Goal: Check status: Check status

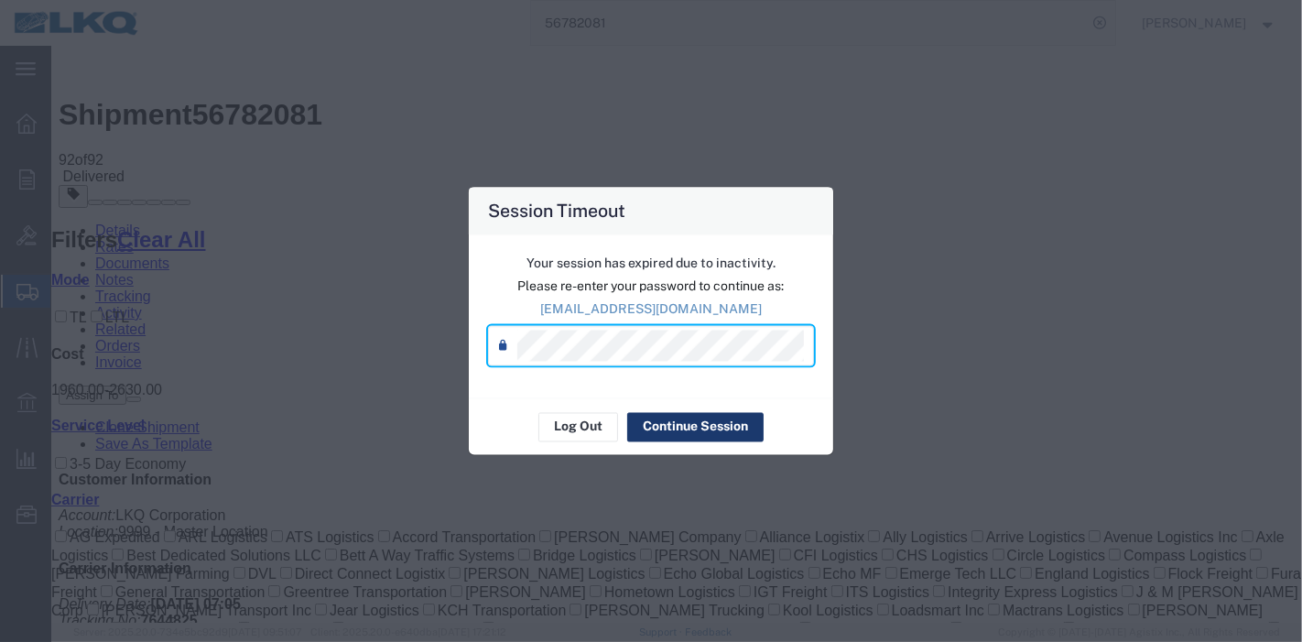
click at [675, 418] on button "Continue Session" at bounding box center [695, 426] width 136 height 29
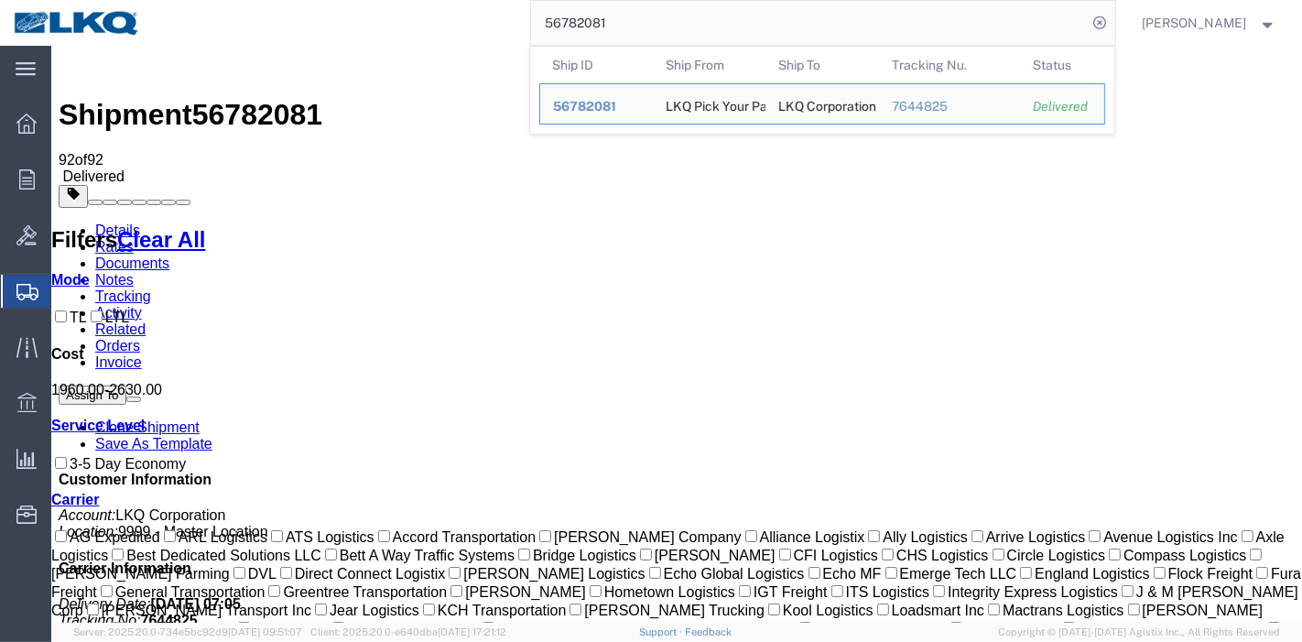
drag, startPoint x: 797, startPoint y: 26, endPoint x: 309, endPoint y: 27, distance: 487.1
click at [309, 27] on div "56782081 Ship ID Ship From Ship To Tracking Nu. Status Ship ID 56782081 Ship Fr…" at bounding box center [634, 23] width 961 height 46
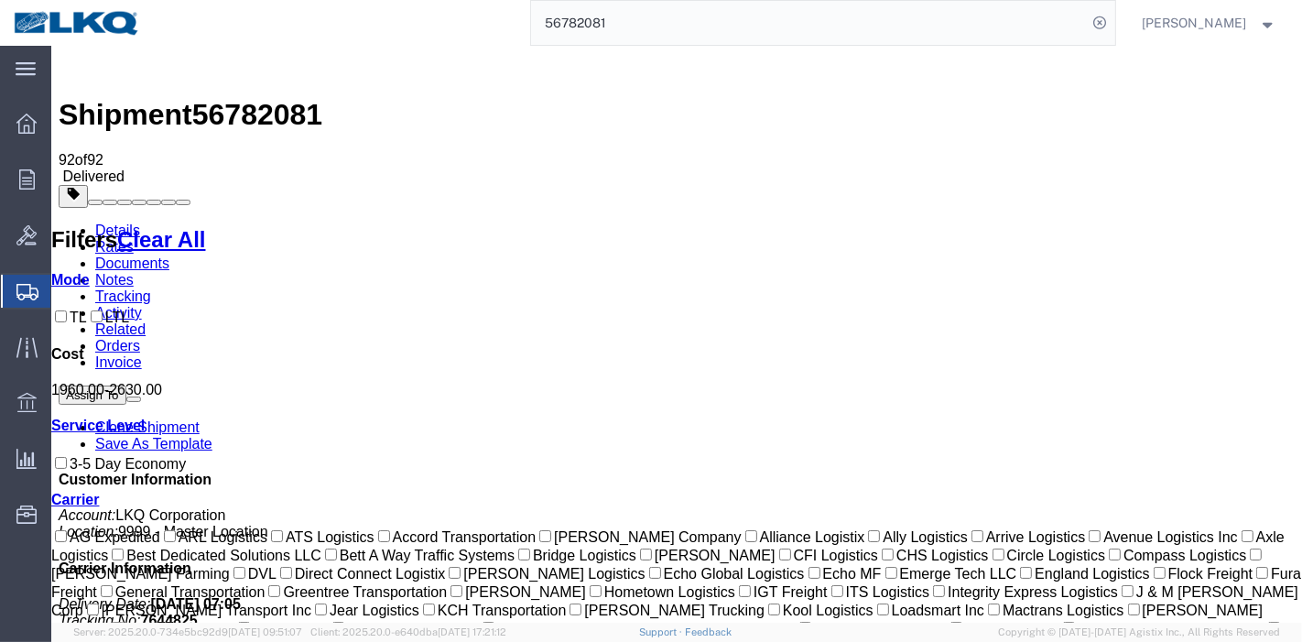
paste input "5867826"
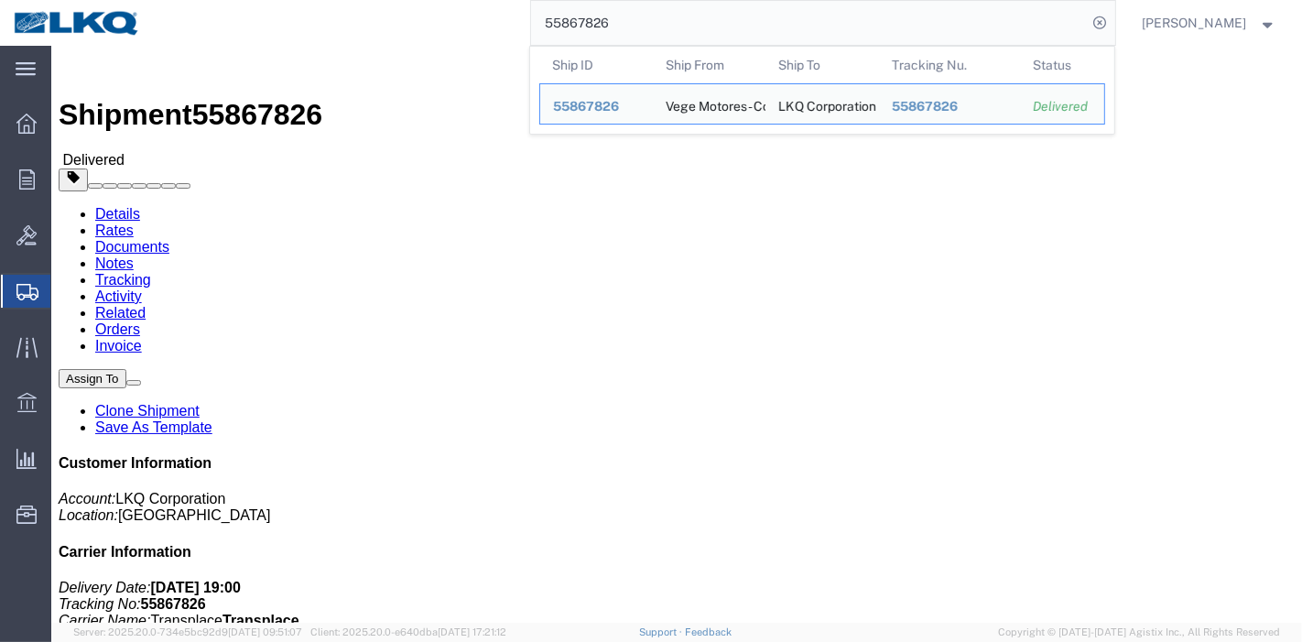
click link "Rates"
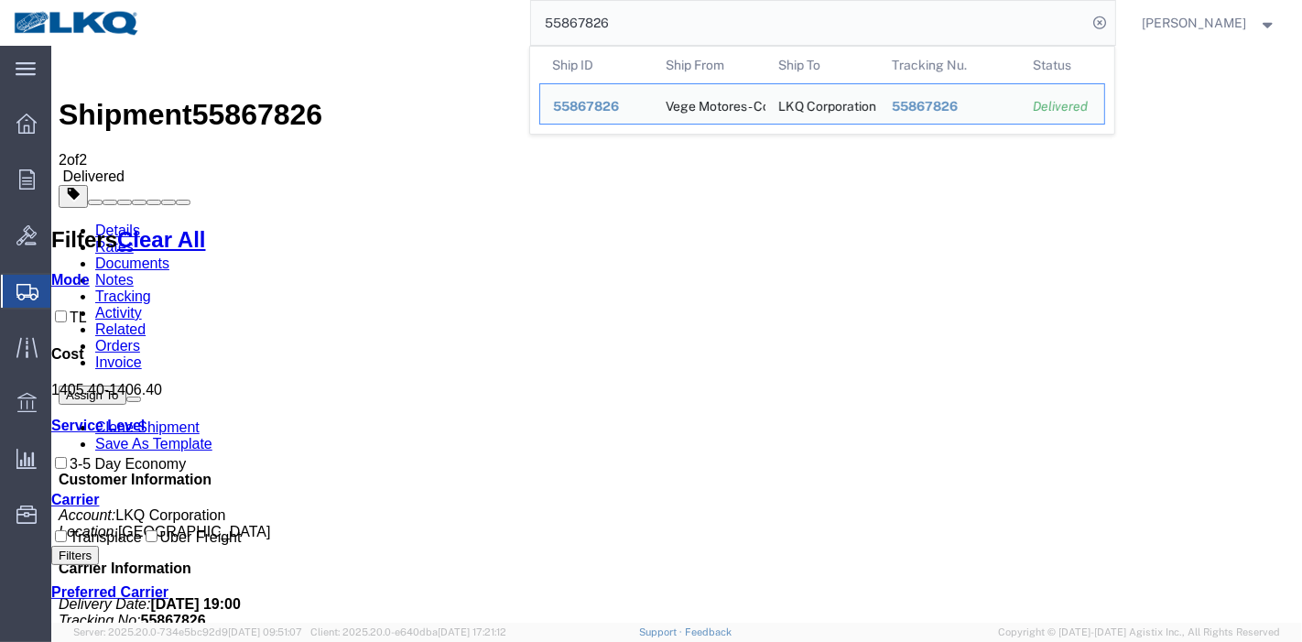
drag, startPoint x: 663, startPoint y: 16, endPoint x: 426, endPoint y: 27, distance: 237.3
click at [426, 27] on div "55867826 Ship ID Ship From Ship To Tracking Nu. Status Ship ID 55867826 Ship Fr…" at bounding box center [634, 23] width 961 height 46
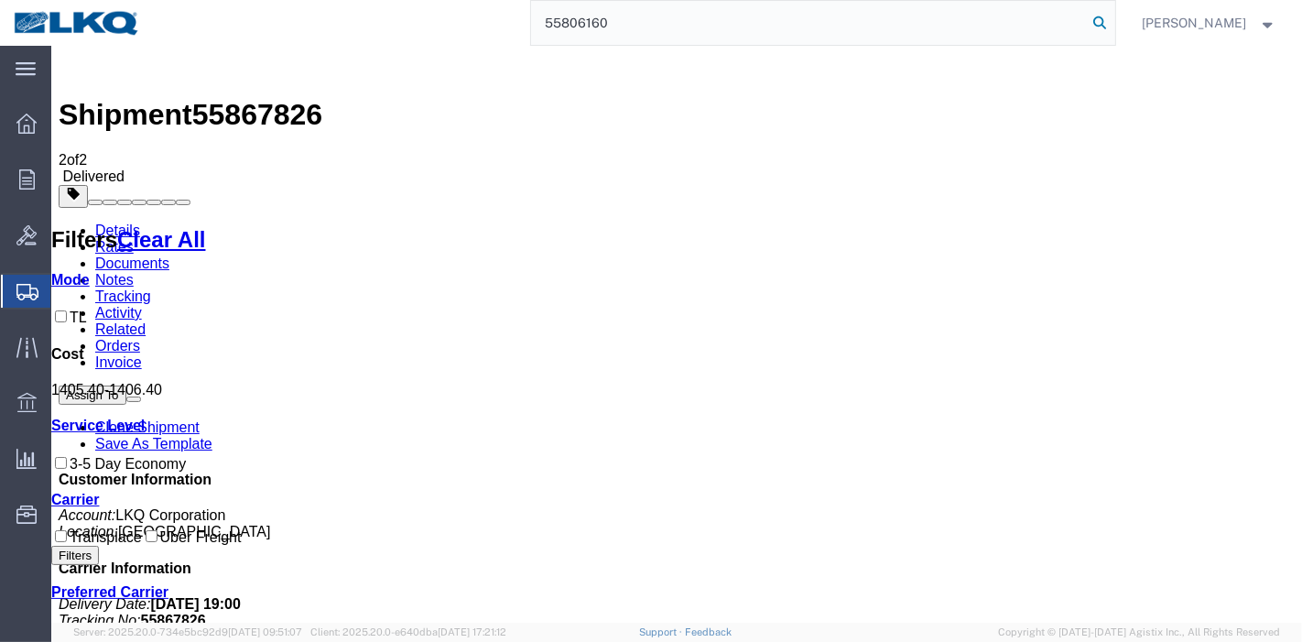
click at [1107, 22] on icon at bounding box center [1101, 23] width 26 height 26
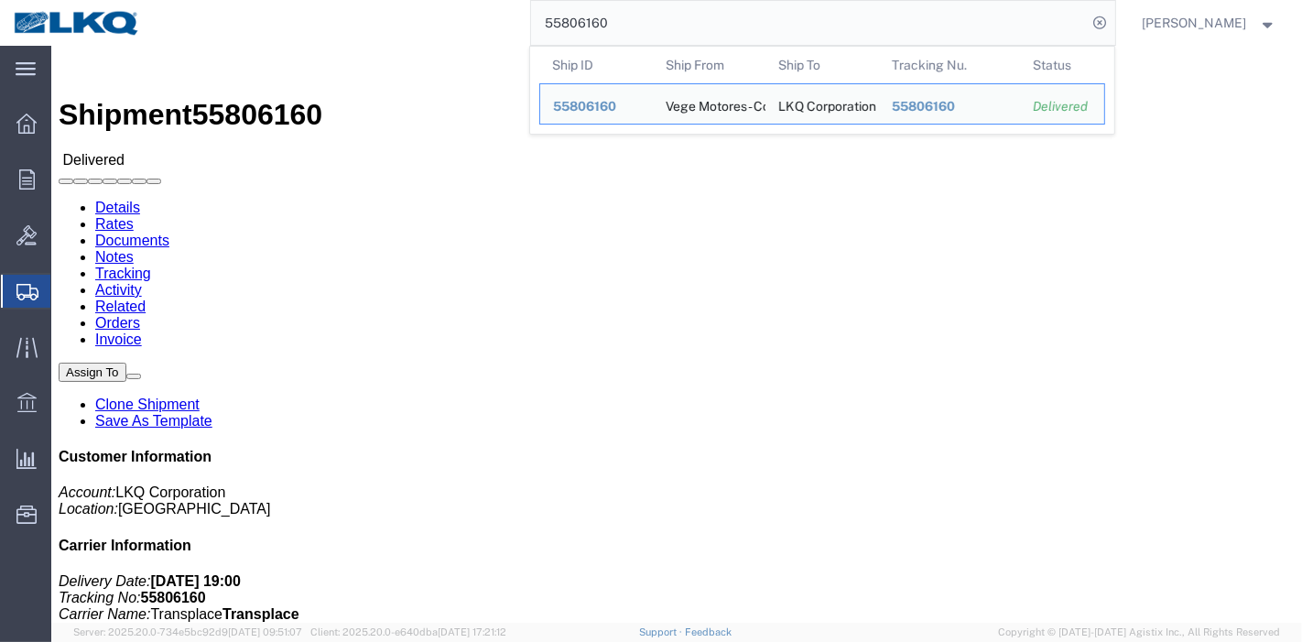
click body "Shipment 55806160 Delivered Details Rates Documents Notes Tracking Activity Rel…"
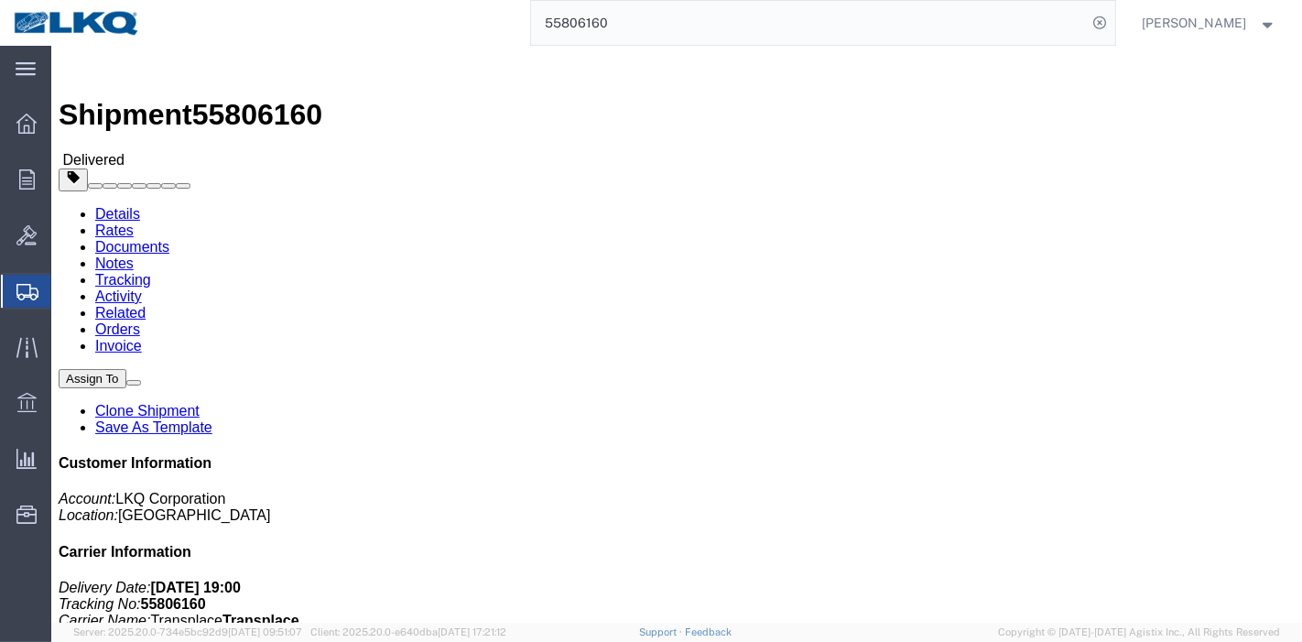
click link "Rates"
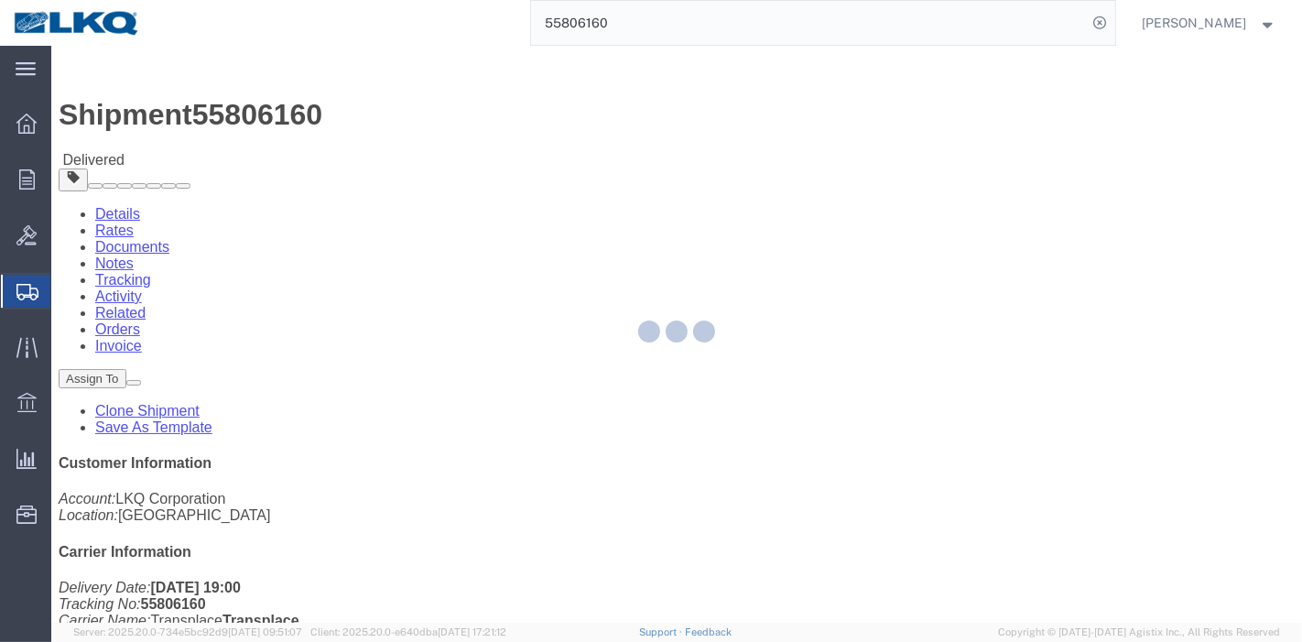
click at [177, 114] on div at bounding box center [676, 334] width 1251 height 577
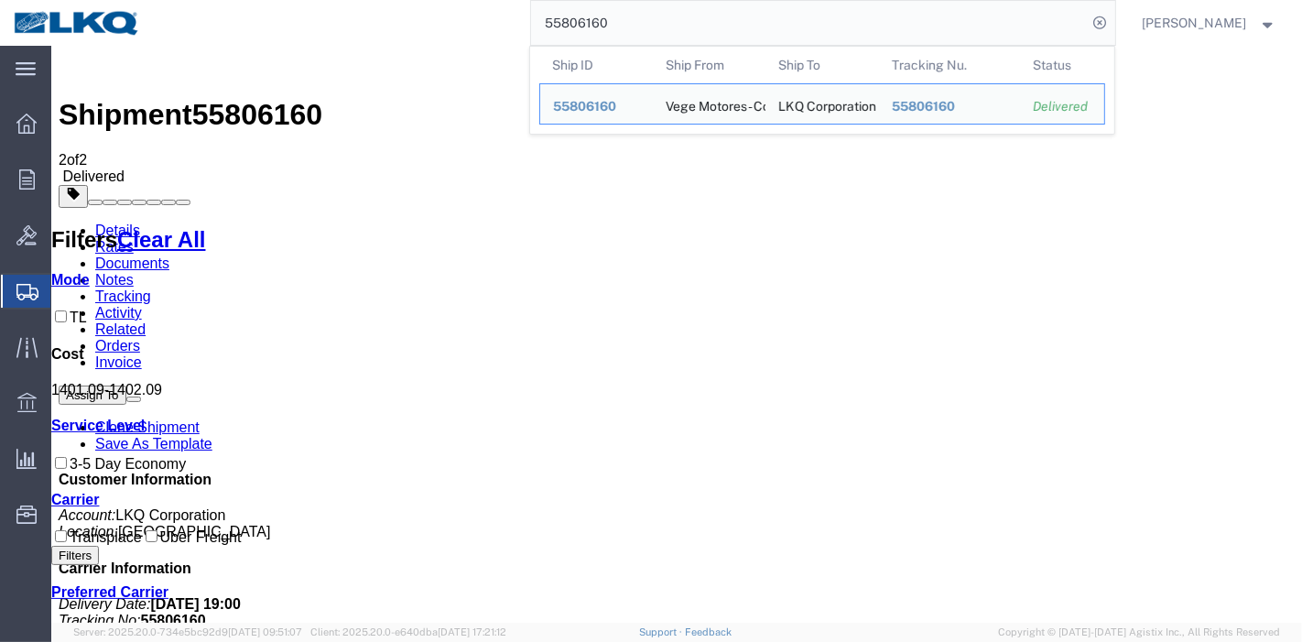
drag, startPoint x: 645, startPoint y: 23, endPoint x: 386, endPoint y: 16, distance: 258.3
click at [386, 16] on div "55806160 Ship ID Ship From Ship To Tracking Nu. Status Ship ID 55806160 Ship Fr…" at bounding box center [634, 23] width 961 height 46
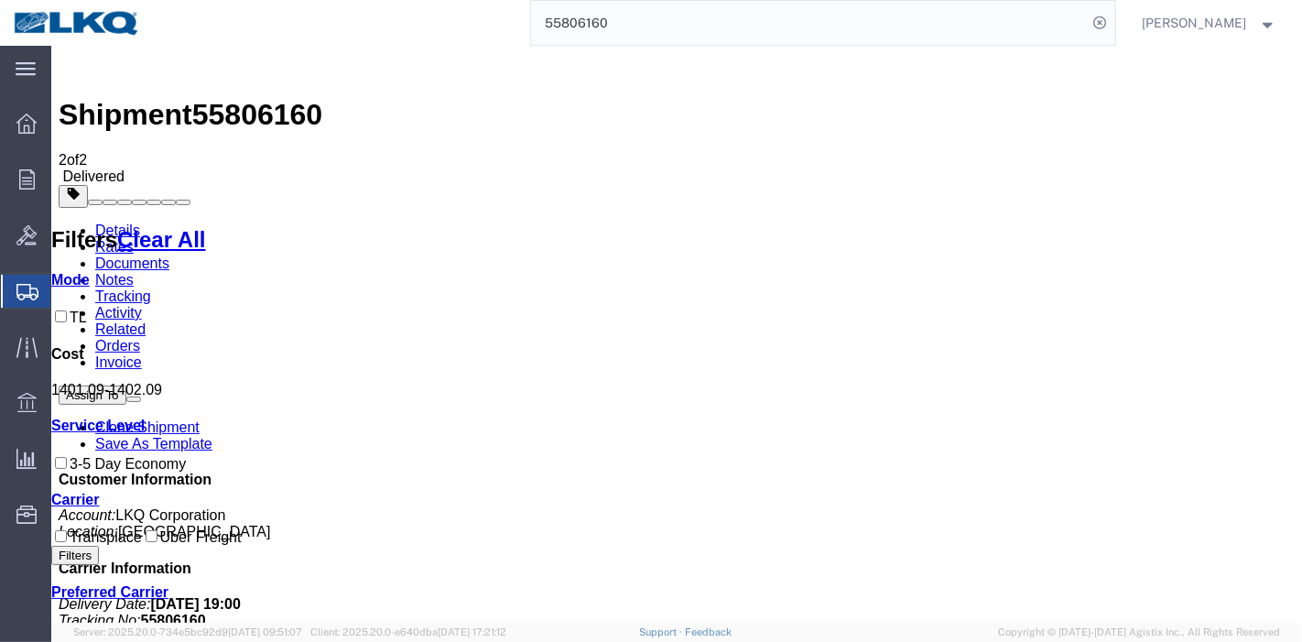
paste input "6508422"
click at [1100, 16] on icon at bounding box center [1101, 23] width 26 height 26
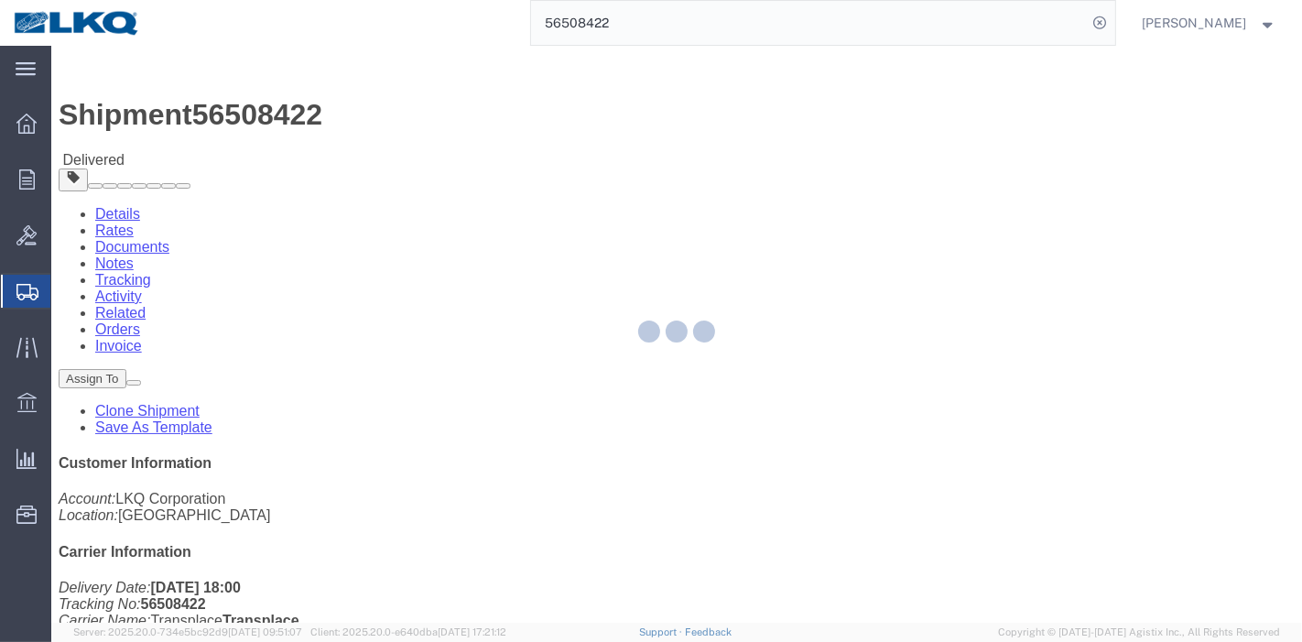
click at [178, 110] on div at bounding box center [676, 334] width 1251 height 577
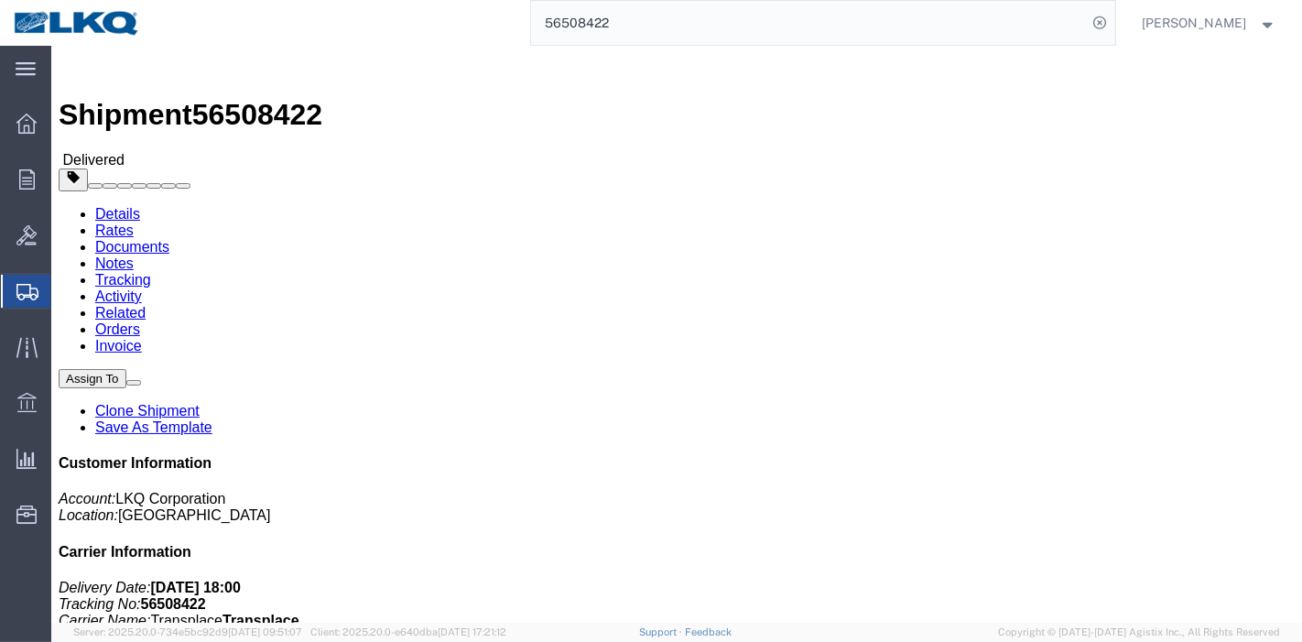
click link "Rates"
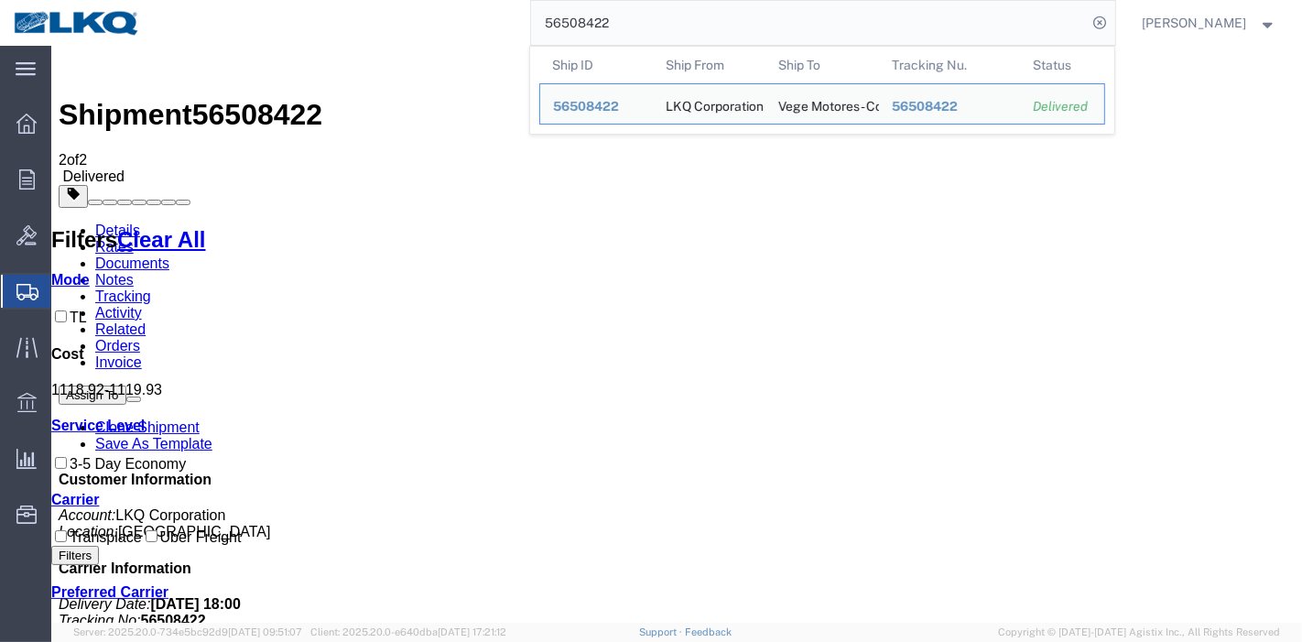
drag, startPoint x: 633, startPoint y: 19, endPoint x: 371, endPoint y: 21, distance: 261.9
click at [371, 21] on div "56508422 Ship ID Ship From Ship To Tracking Nu. Status Ship ID 56508422 Ship Fr…" at bounding box center [634, 23] width 961 height 46
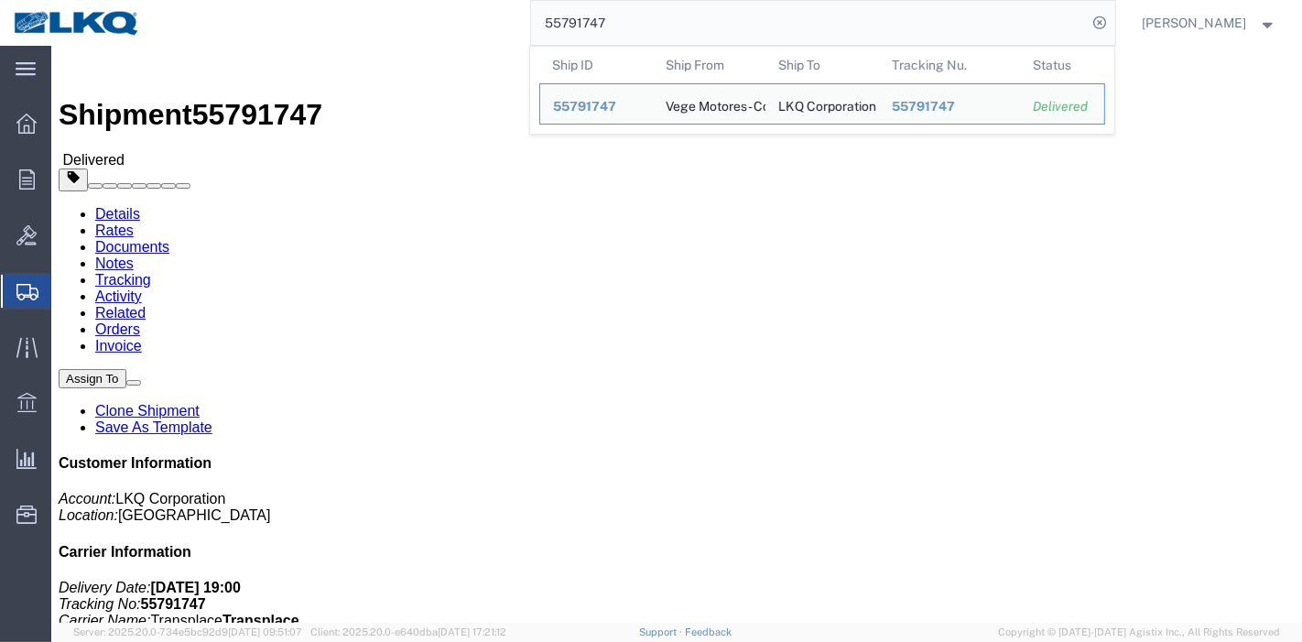
click link "Rates"
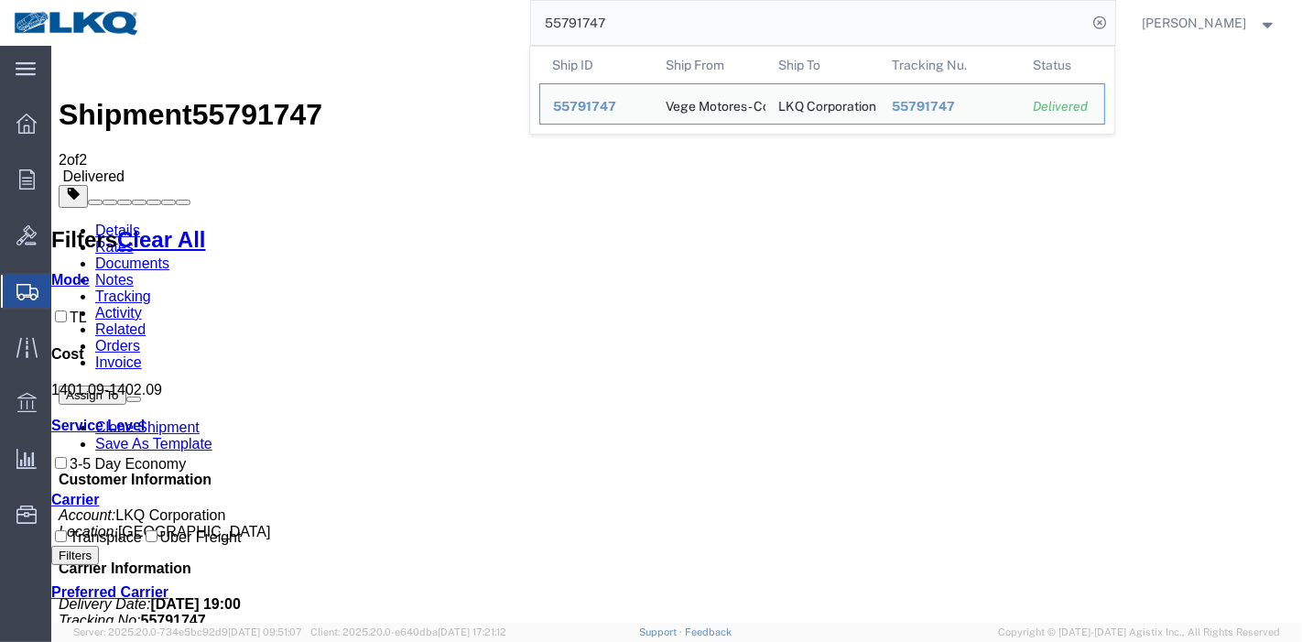
drag, startPoint x: 679, startPoint y: 4, endPoint x: 471, endPoint y: 24, distance: 209.7
click at [471, 24] on div "55791747 Ship ID Ship From Ship To Tracking Nu. Status Ship ID 55791747 Ship Fr…" at bounding box center [634, 23] width 961 height 46
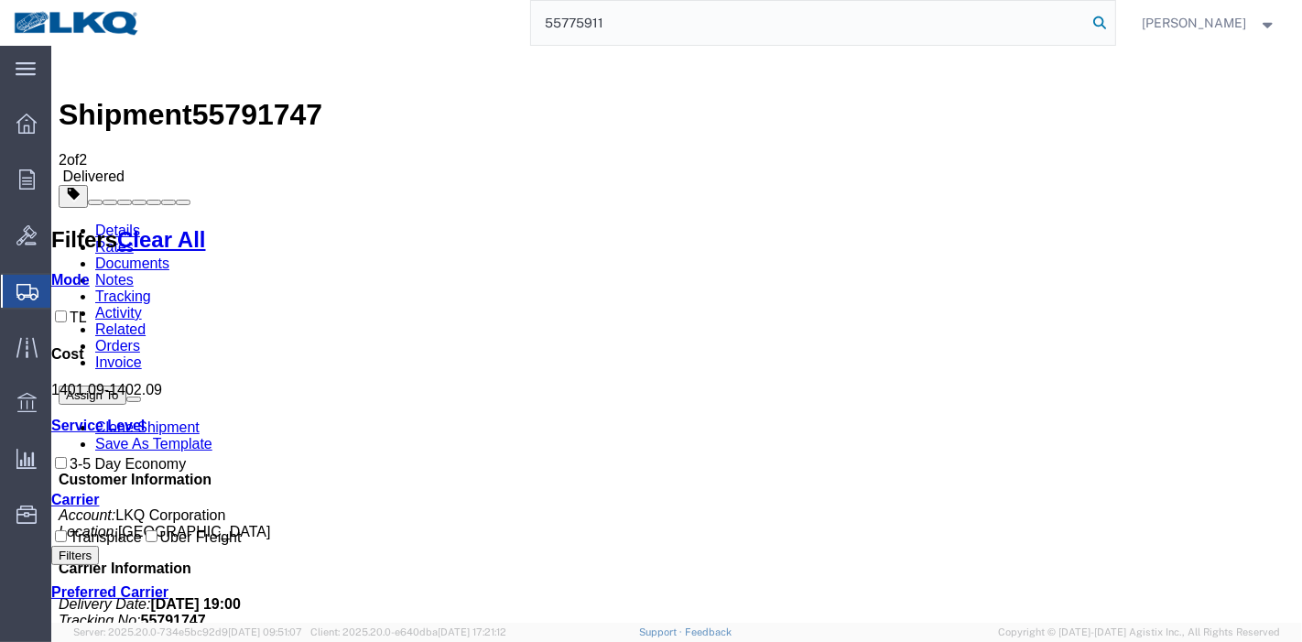
click at [1099, 18] on icon at bounding box center [1101, 23] width 26 height 26
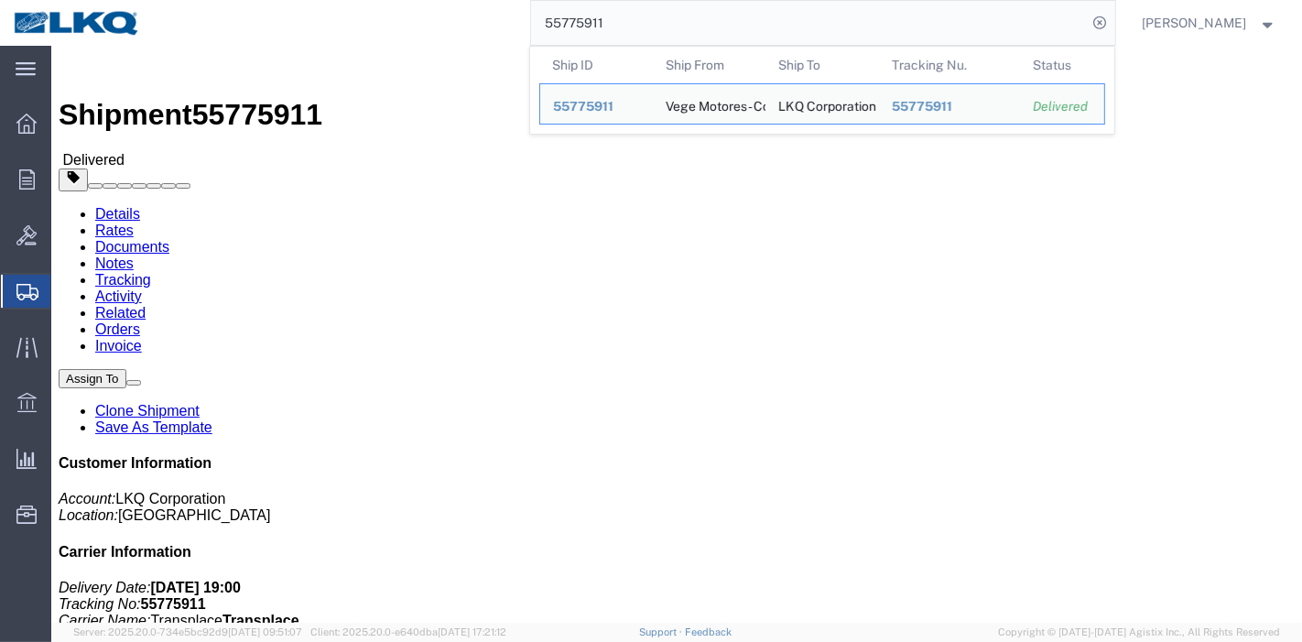
drag, startPoint x: 179, startPoint y: 109, endPoint x: 128, endPoint y: 63, distance: 68.1
click link "Rates"
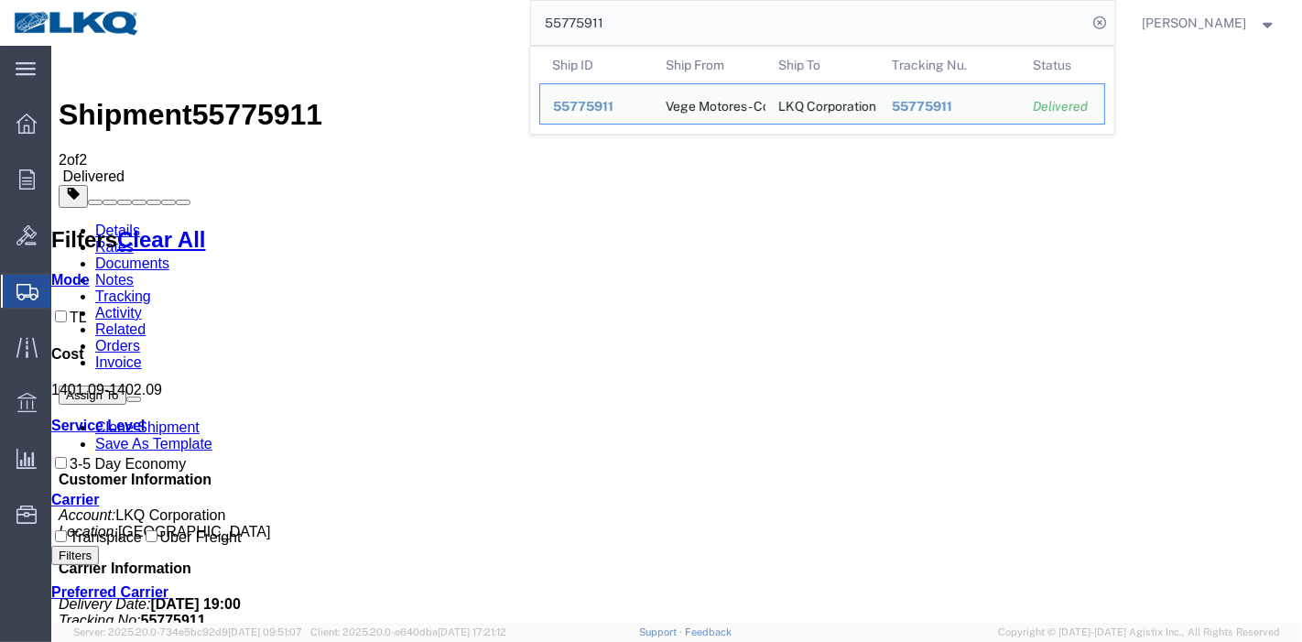
drag, startPoint x: 624, startPoint y: 17, endPoint x: 473, endPoint y: 17, distance: 151.1
click at [473, 17] on div "55775911 Ship ID Ship From Ship To Tracking Nu. Status Ship ID 55775911 Ship Fr…" at bounding box center [634, 23] width 961 height 46
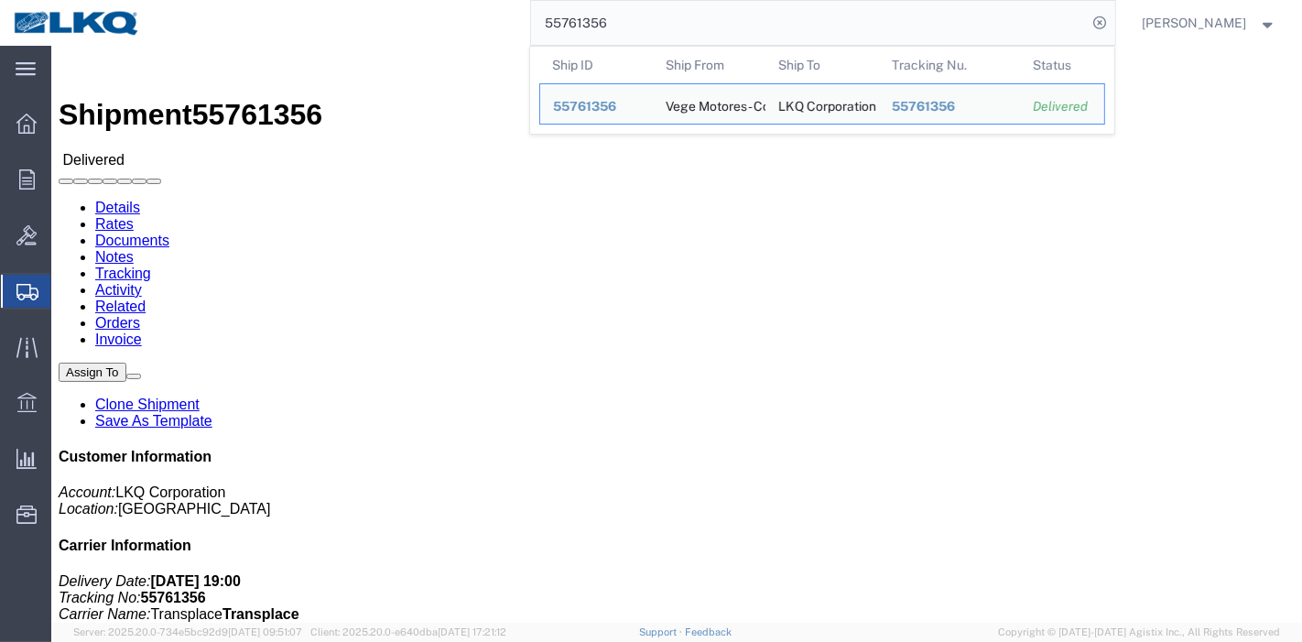
click link "Rates"
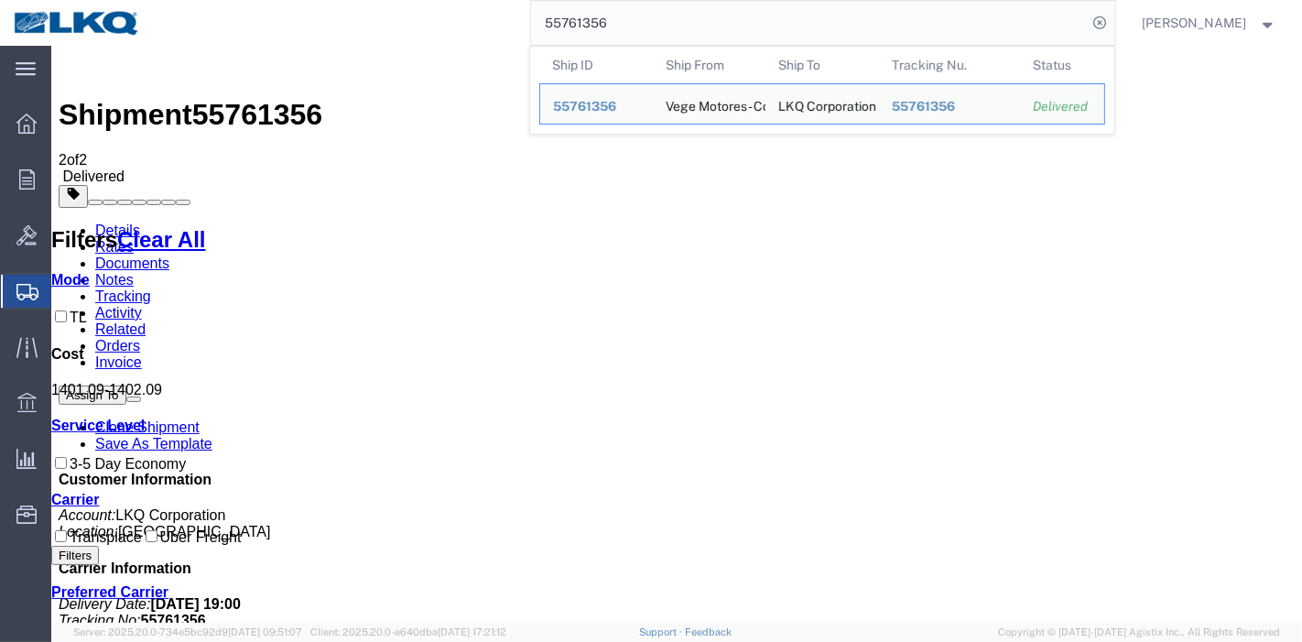
drag, startPoint x: 649, startPoint y: 31, endPoint x: 376, endPoint y: 32, distance: 272.8
click at [376, 32] on div "55761356 Ship ID Ship From Ship To Tracking Nu. Status Ship ID 55761356 Ship Fr…" at bounding box center [634, 23] width 961 height 46
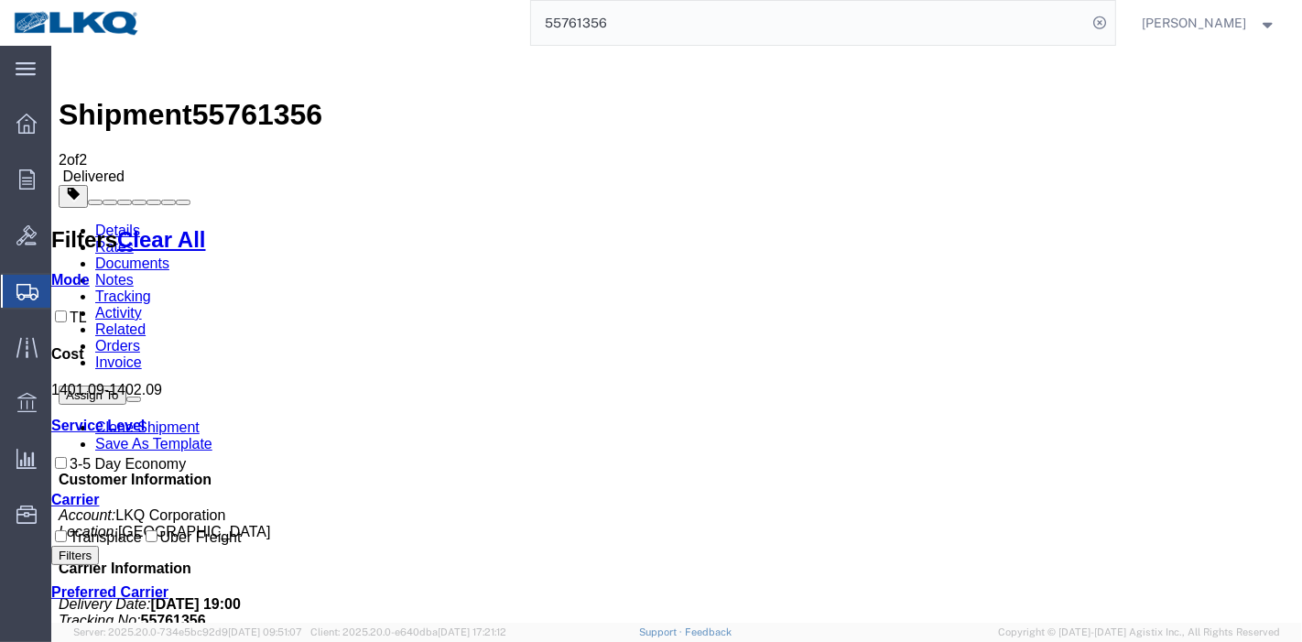
paste input "6439365"
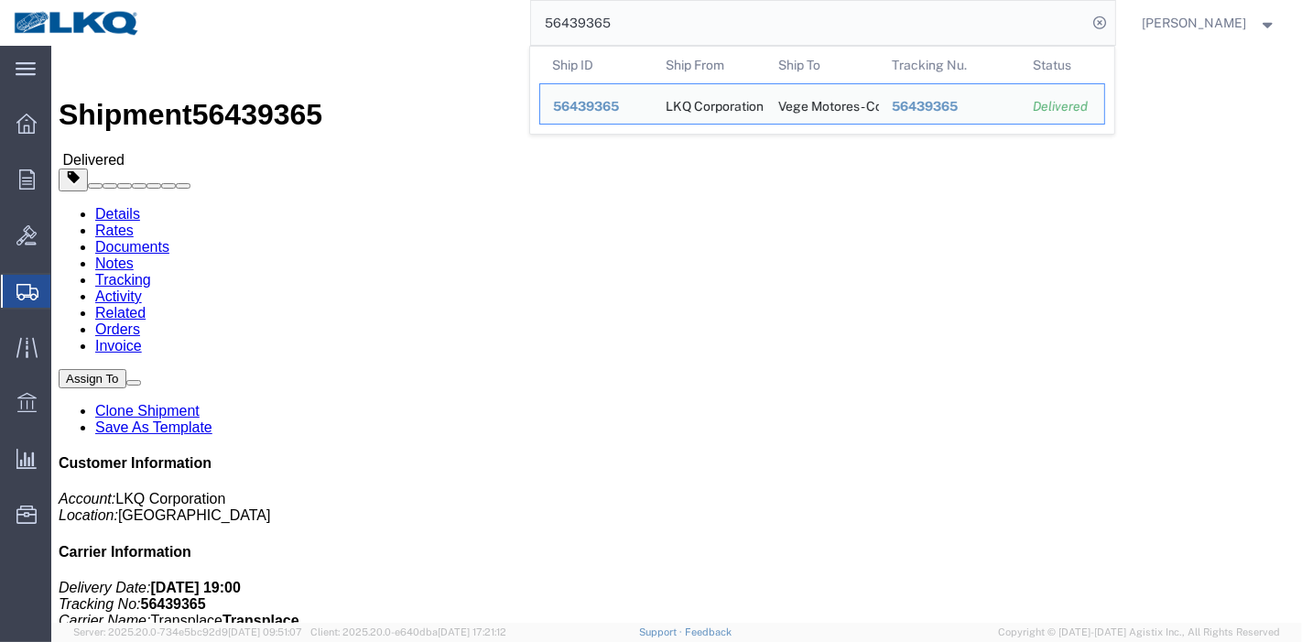
drag, startPoint x: 180, startPoint y: 110, endPoint x: 129, endPoint y: 64, distance: 68.7
click link "Rates"
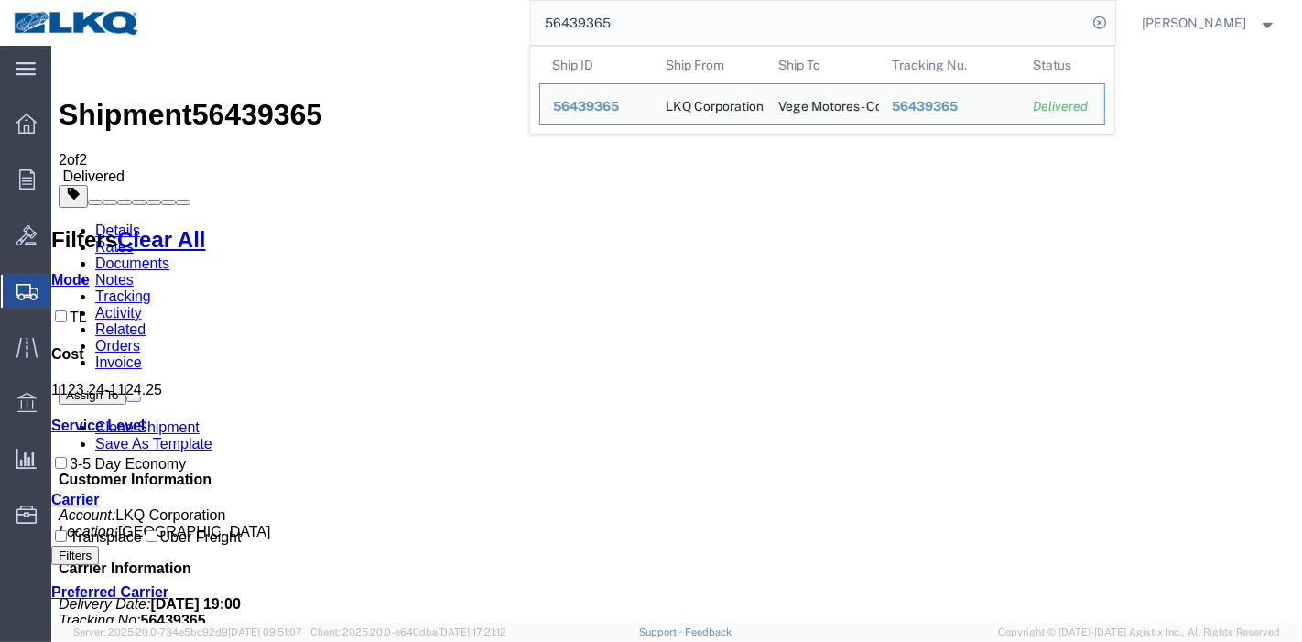
drag, startPoint x: 635, startPoint y: 19, endPoint x: 452, endPoint y: 16, distance: 183.1
click at [452, 16] on div "56439365 Ship ID Ship From Ship To Tracking Nu. Status Ship ID 56439365 Ship Fr…" at bounding box center [634, 23] width 961 height 46
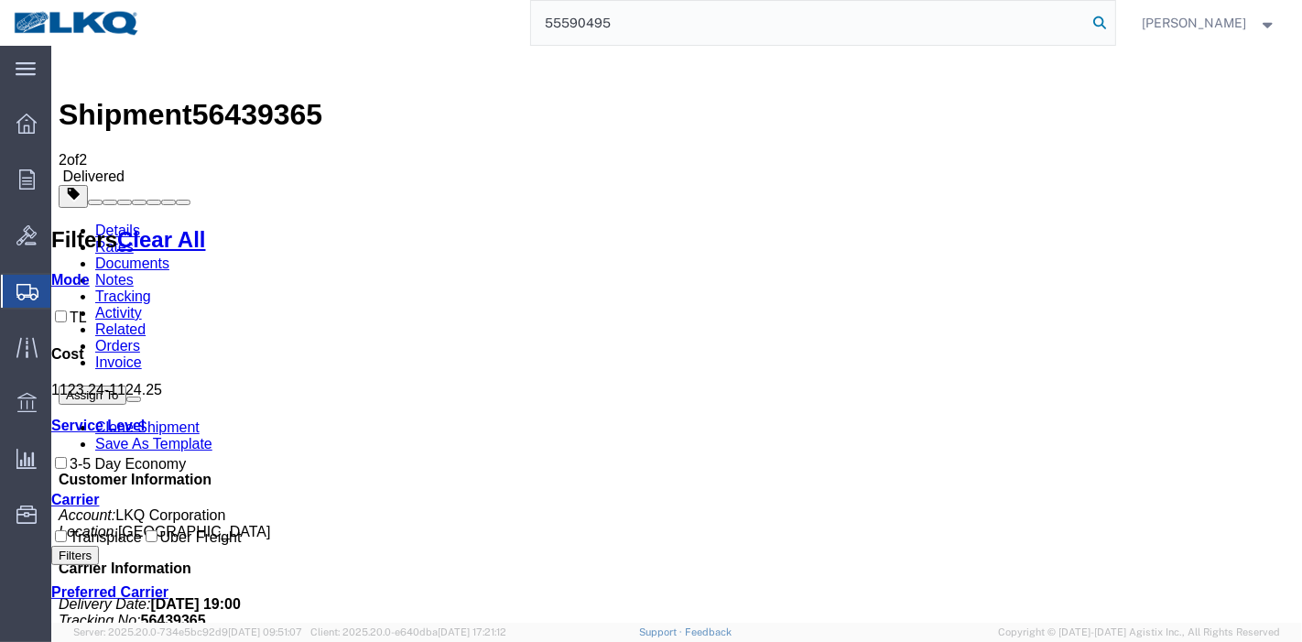
click at [1101, 16] on icon at bounding box center [1101, 23] width 26 height 26
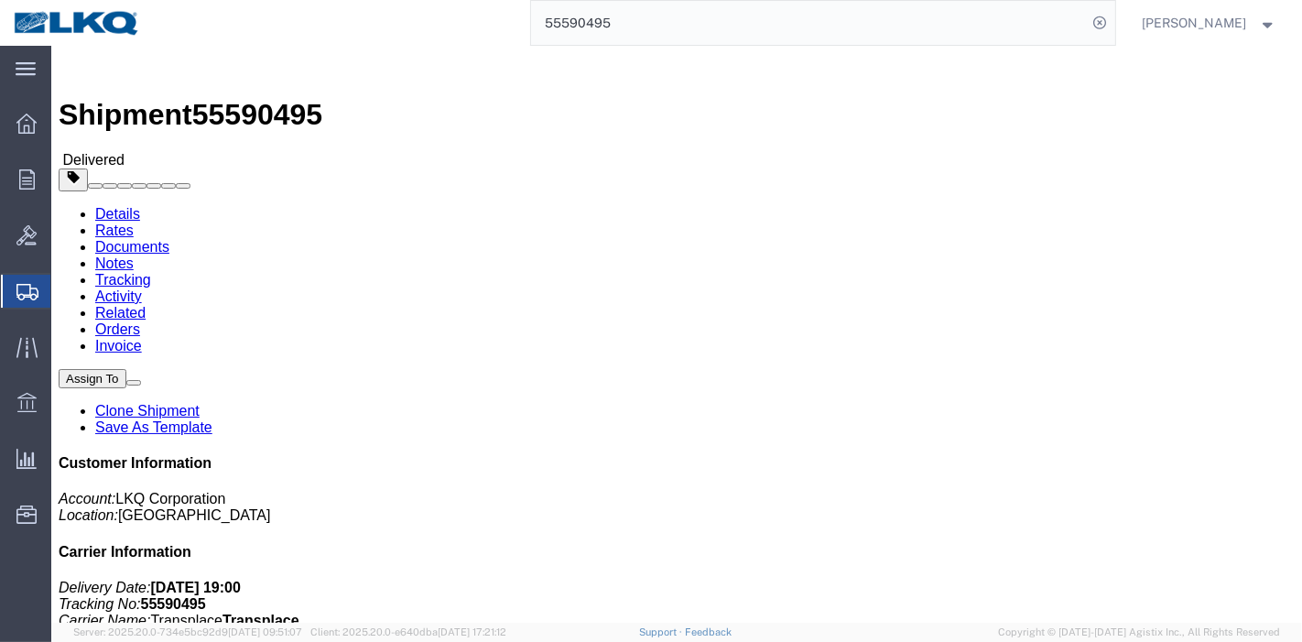
click link "Rates"
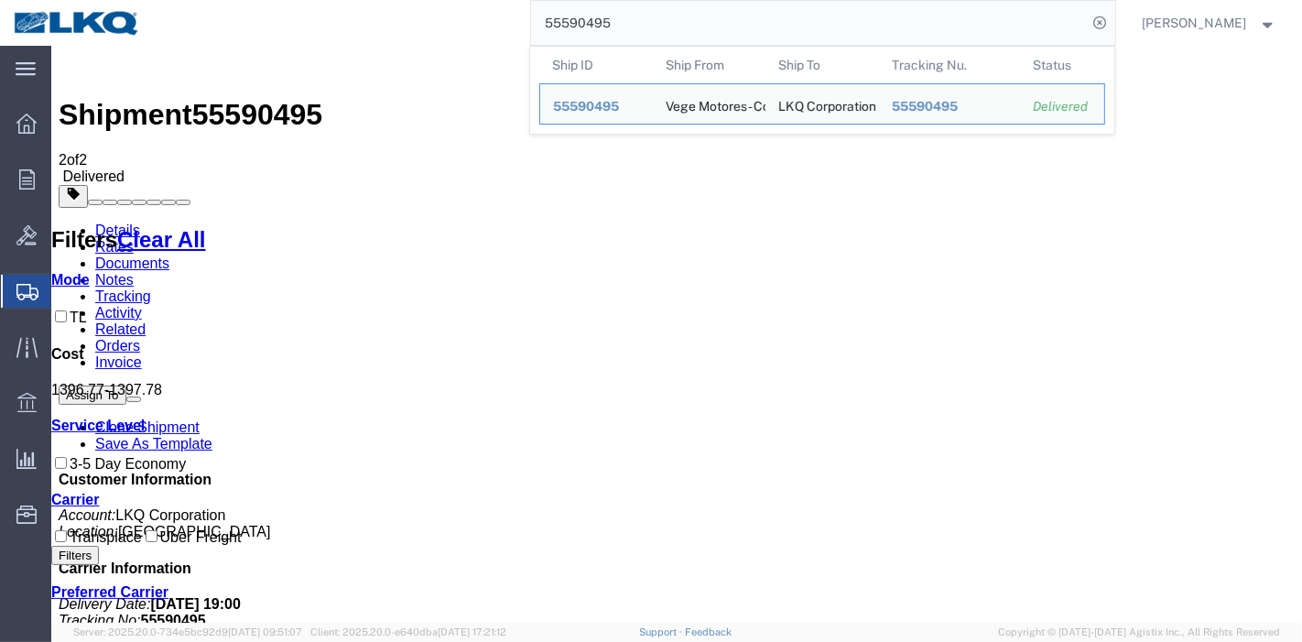
drag, startPoint x: 673, startPoint y: 27, endPoint x: 426, endPoint y: 21, distance: 247.3
click at [426, 21] on div "55590495 Ship ID Ship From Ship To Tracking Nu. Status Ship ID 55590495 Ship Fr…" at bounding box center [634, 23] width 961 height 46
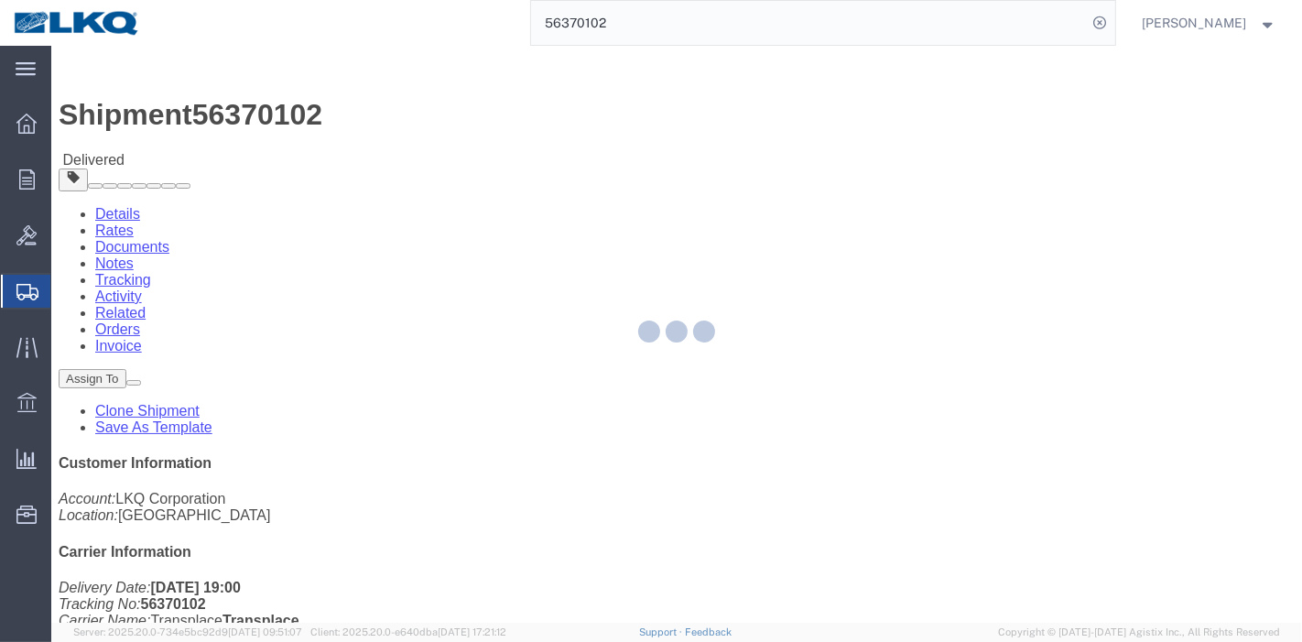
drag, startPoint x: 111, startPoint y: 73, endPoint x: 170, endPoint y: 119, distance: 75.1
click div
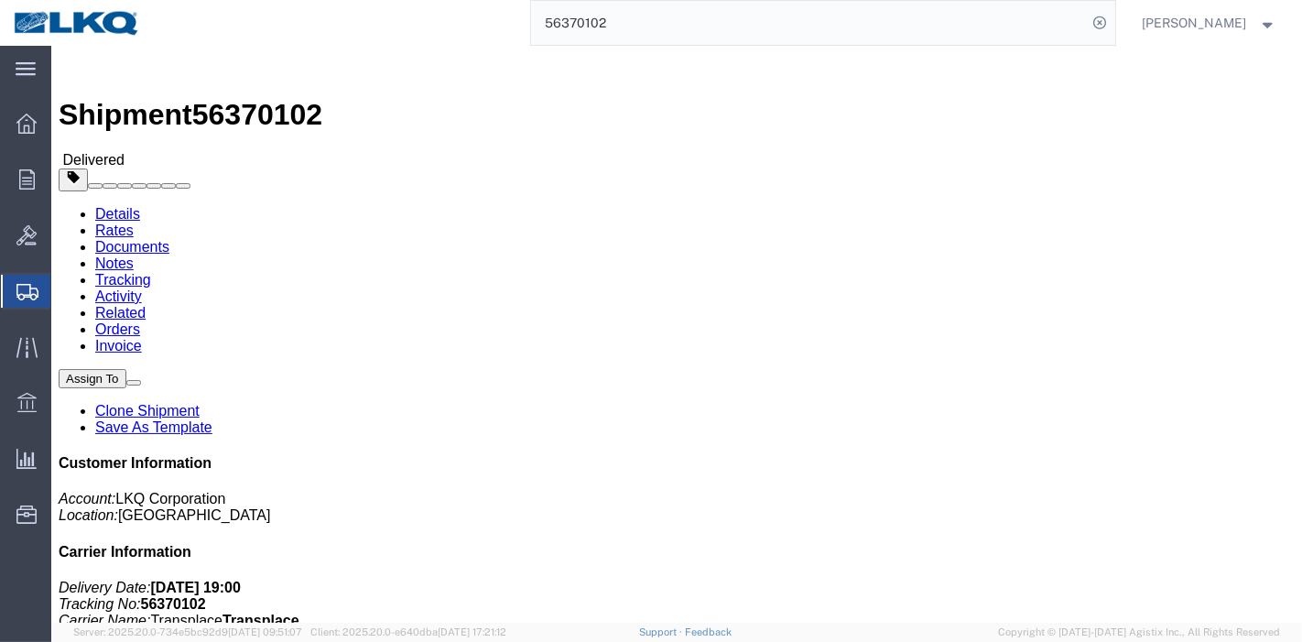
click link "Rates"
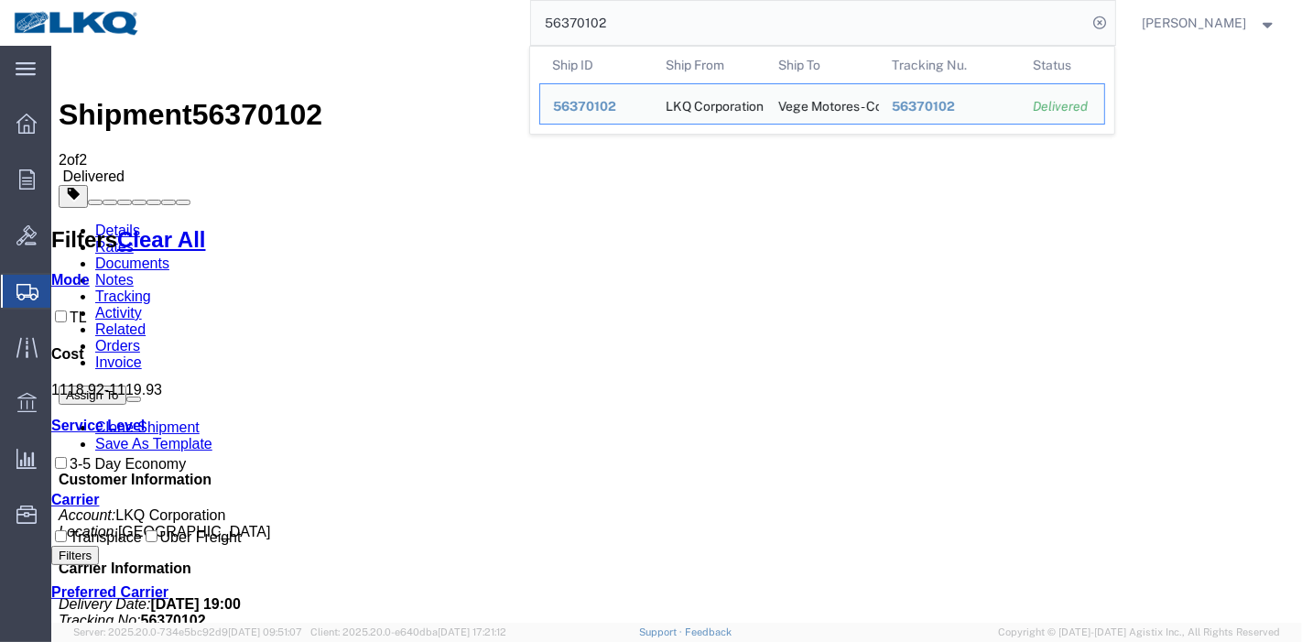
drag, startPoint x: 676, startPoint y: 21, endPoint x: 437, endPoint y: 32, distance: 239.2
click at [437, 32] on div "56370102 Ship ID Ship From Ship To Tracking Nu. Status Ship ID 56370102 Ship Fr…" at bounding box center [634, 23] width 961 height 46
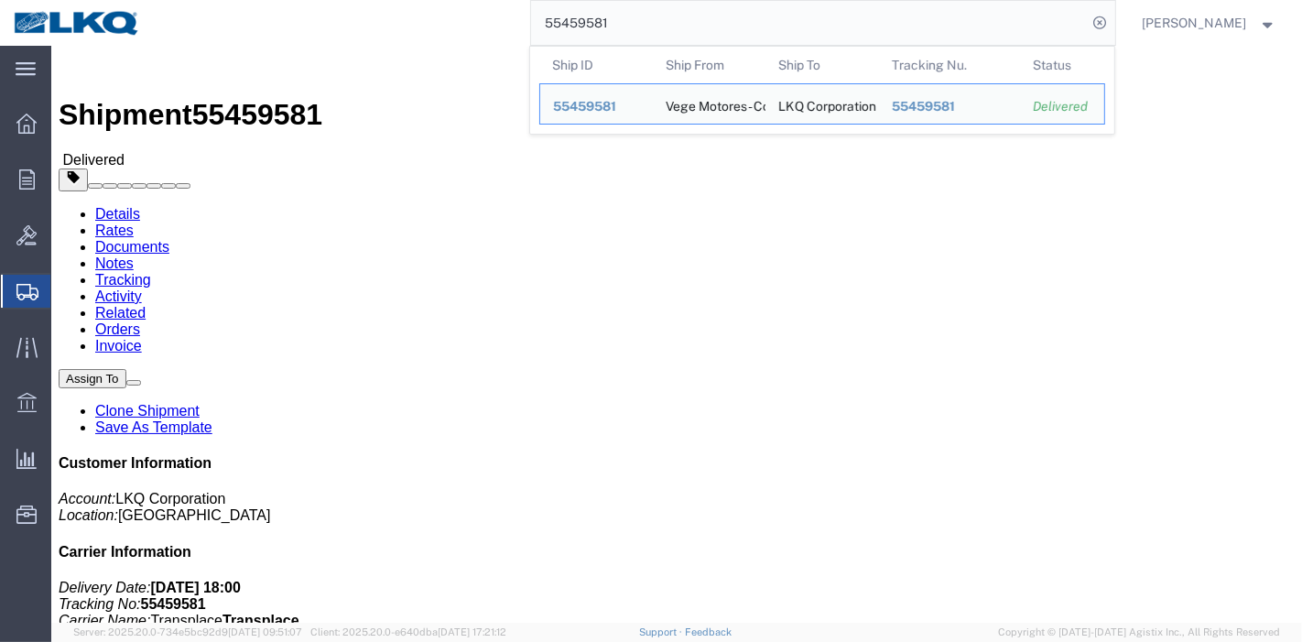
click link "Rates"
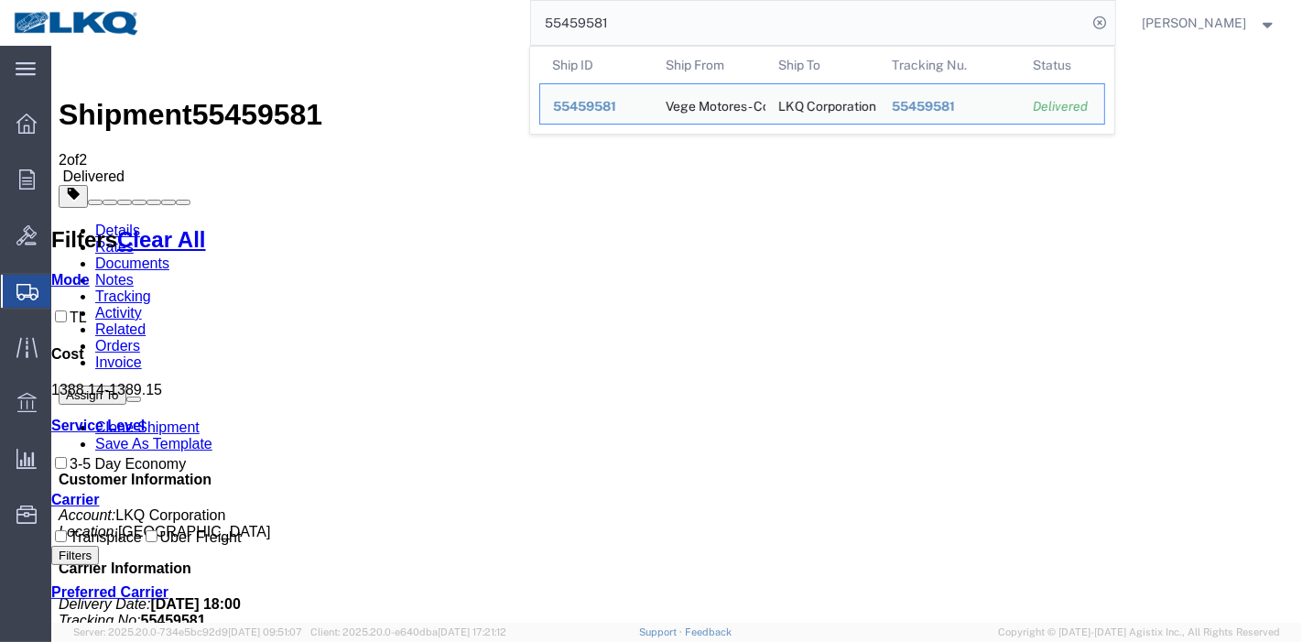
drag, startPoint x: 669, startPoint y: 23, endPoint x: 504, endPoint y: 21, distance: 164.8
click at [510, 19] on div "55459581 Ship ID Ship From Ship To Tracking Nu. Status Ship ID 55459581 Ship Fr…" at bounding box center [634, 23] width 961 height 46
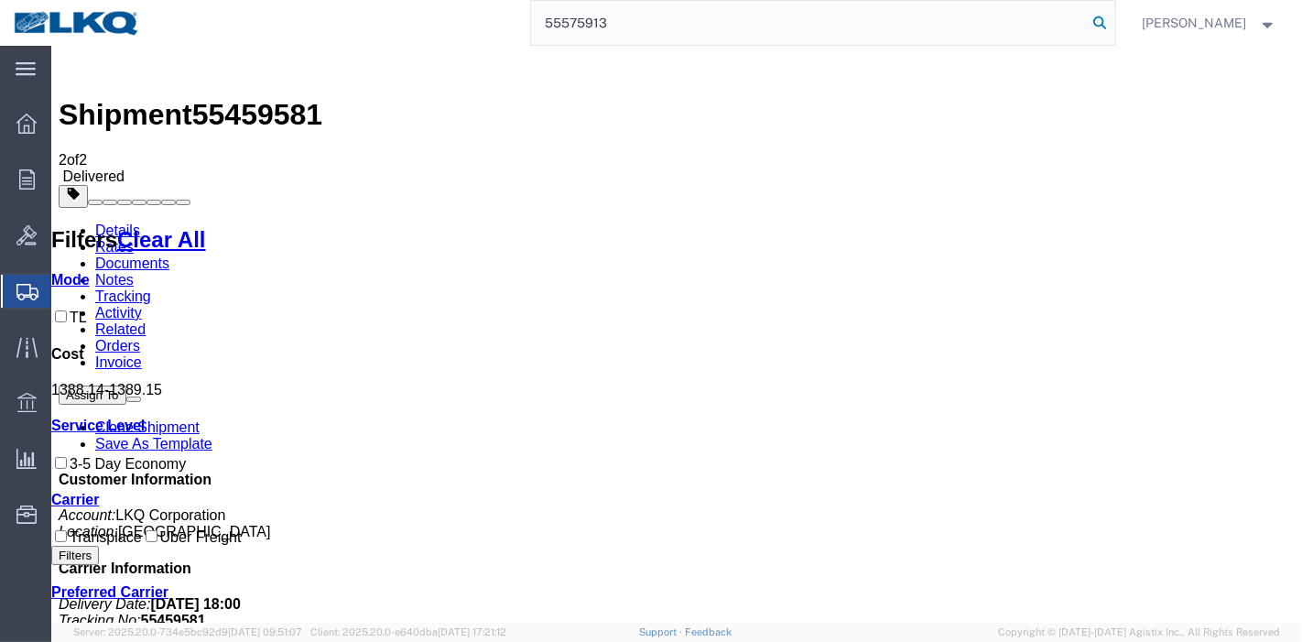
click at [1101, 21] on icon at bounding box center [1101, 23] width 26 height 26
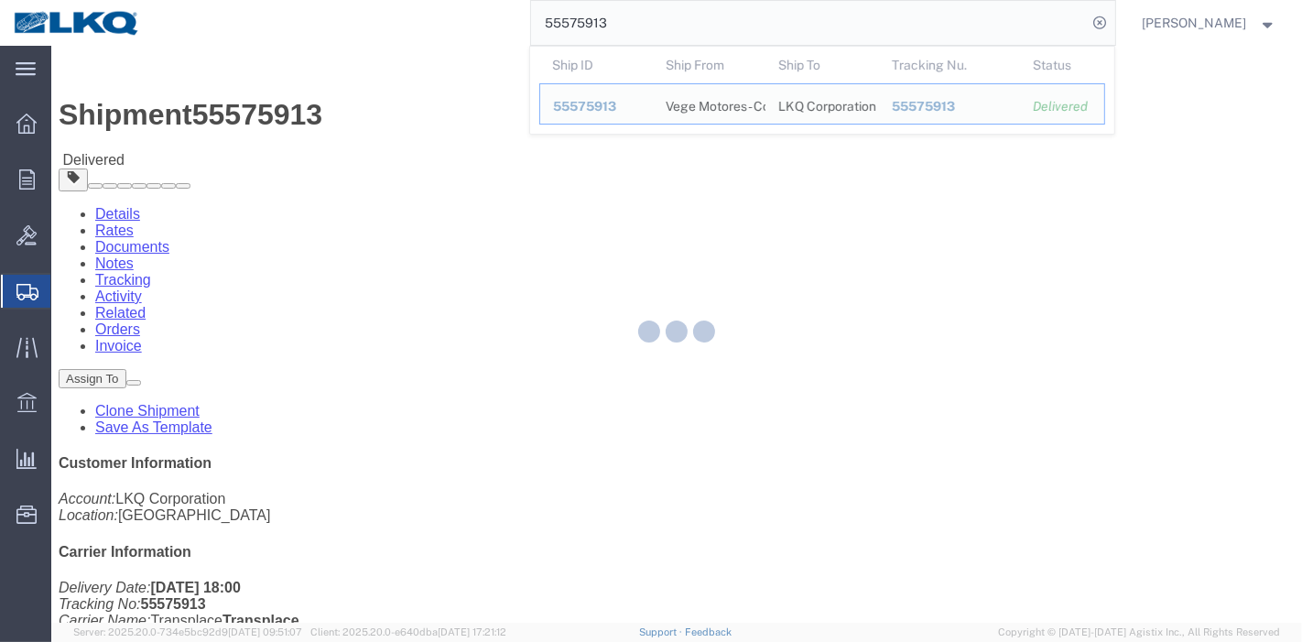
click at [181, 114] on div at bounding box center [676, 334] width 1251 height 577
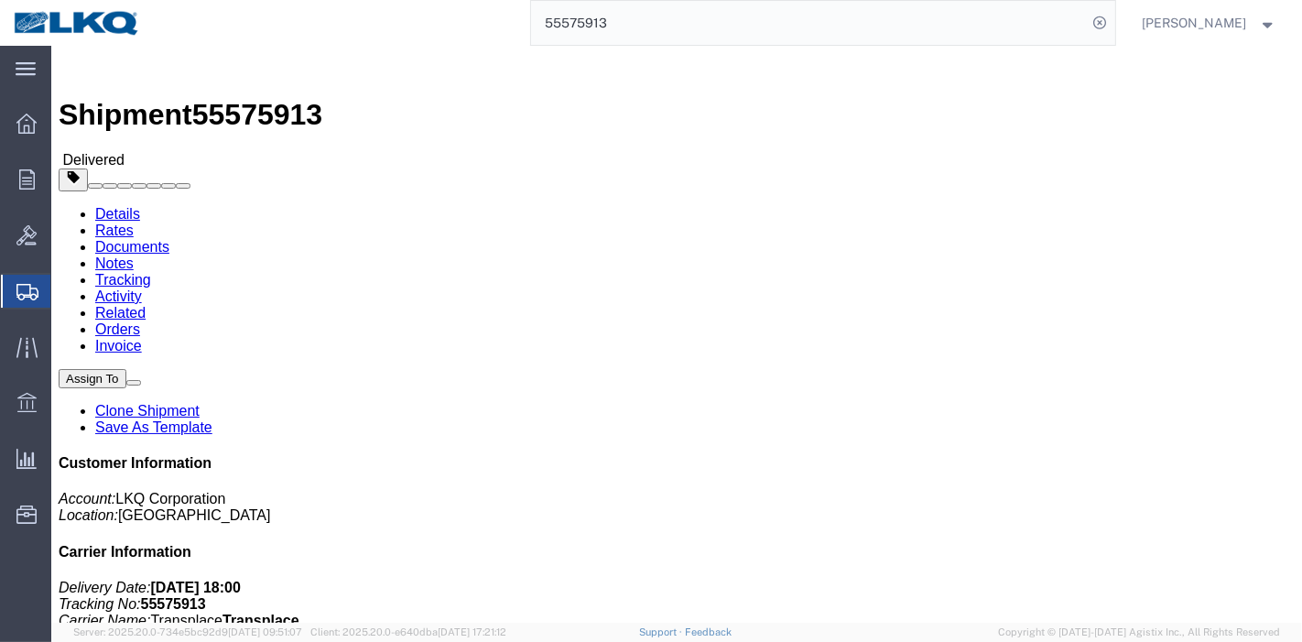
click link "Rates"
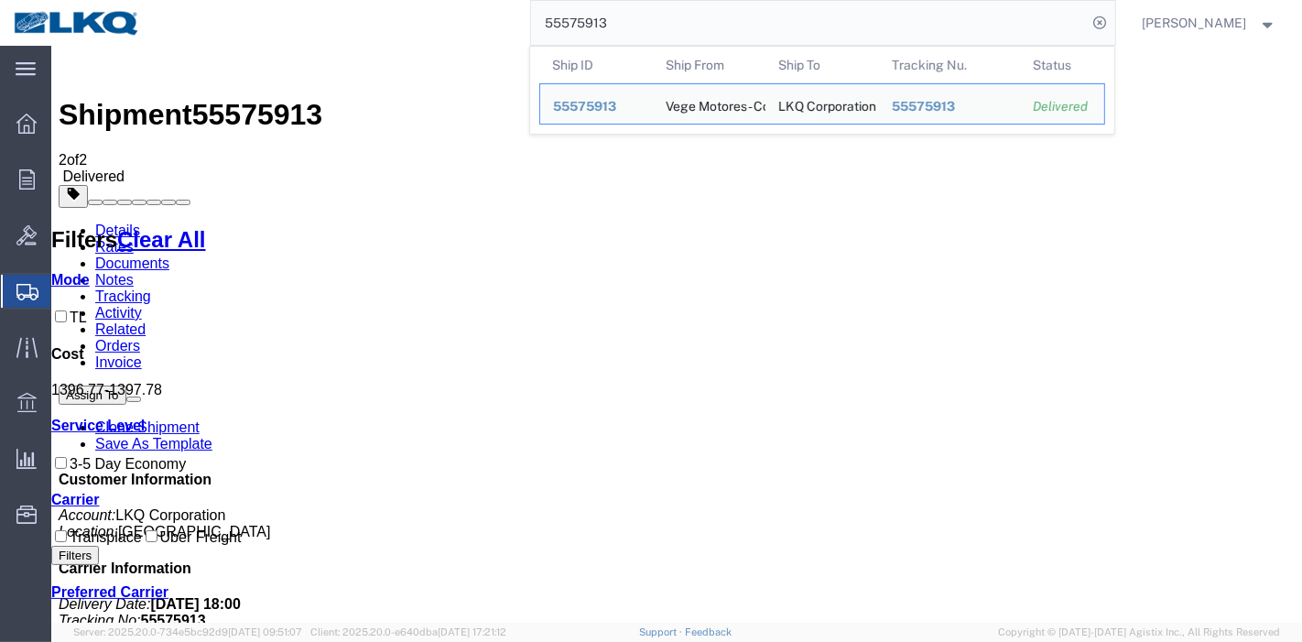
drag, startPoint x: 665, startPoint y: 12, endPoint x: 335, endPoint y: 7, distance: 329.6
click at [335, 7] on div "55575913 Ship ID Ship From Ship To Tracking Nu. Status Ship ID 55575913 Ship Fr…" at bounding box center [634, 23] width 961 height 46
paste input "644405"
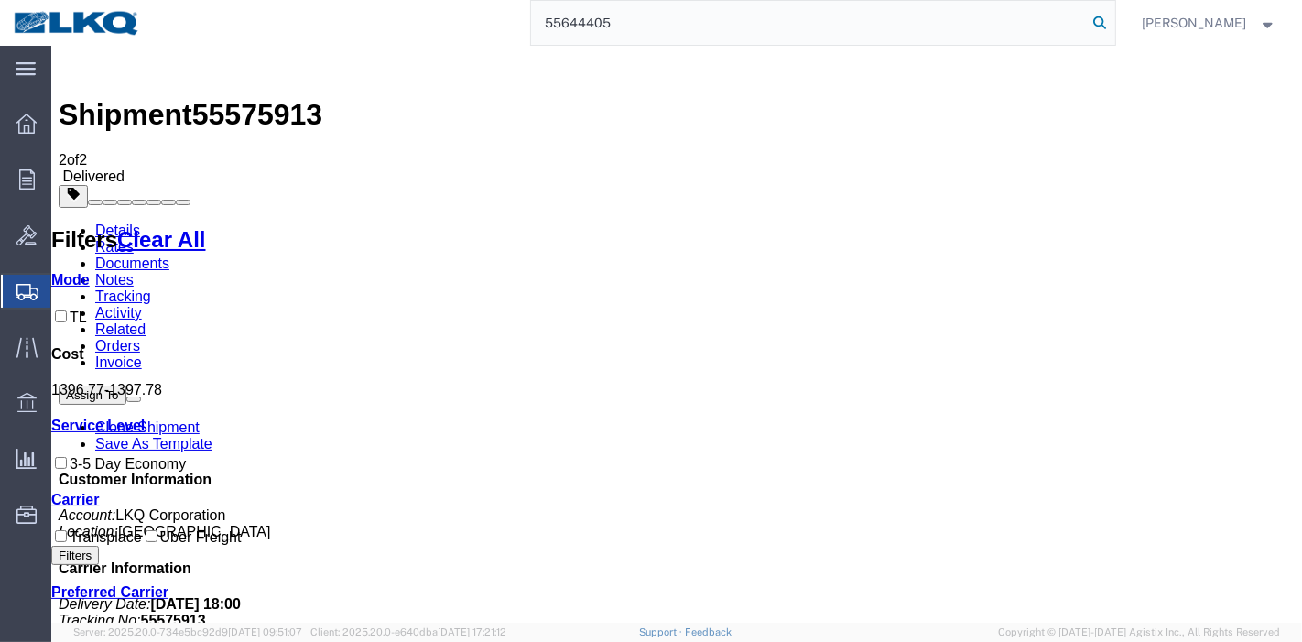
click at [1109, 16] on icon at bounding box center [1101, 23] width 26 height 26
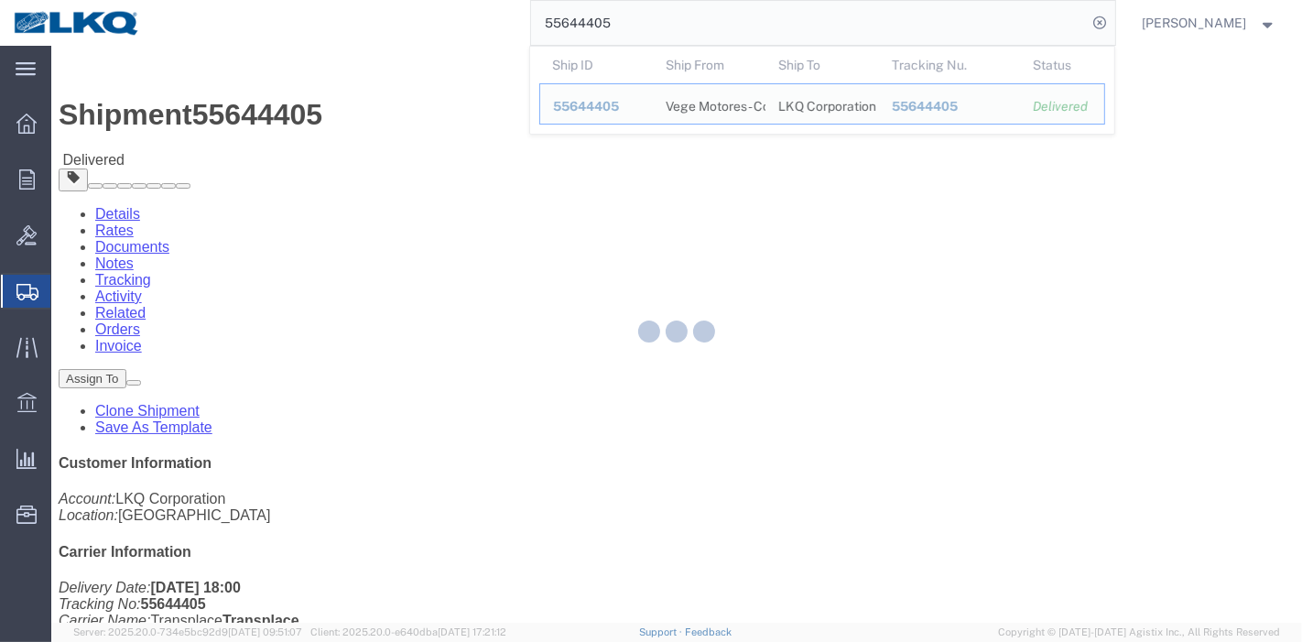
click at [185, 116] on div at bounding box center [676, 334] width 1251 height 577
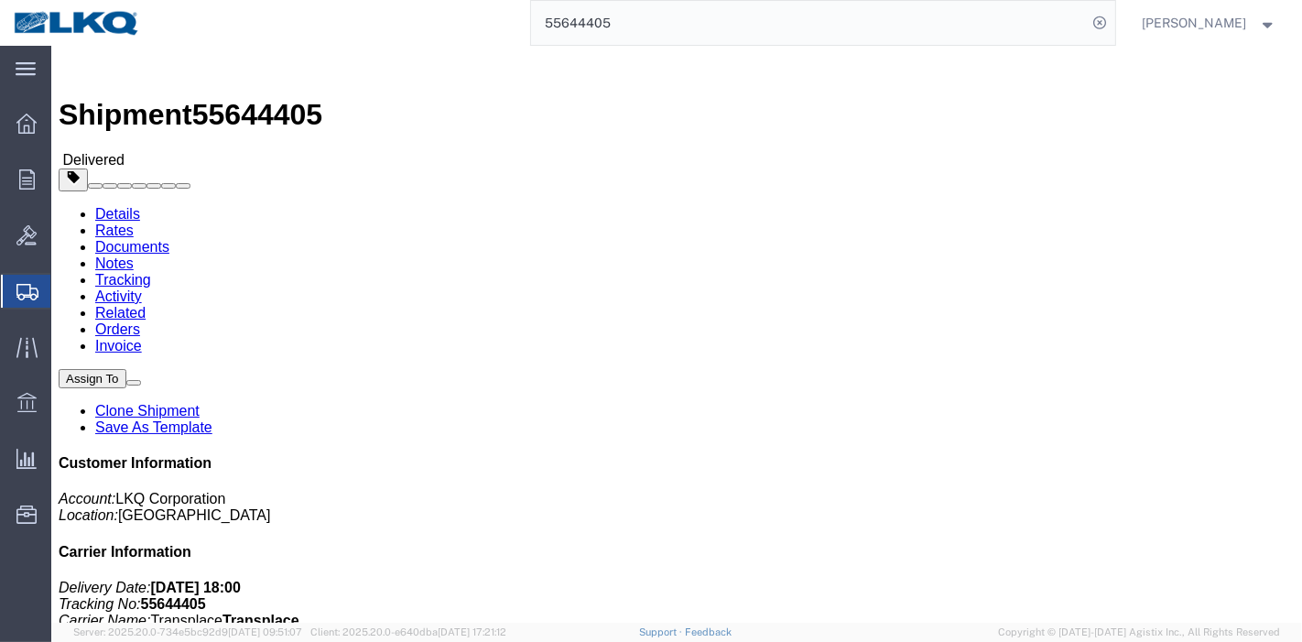
click link "Rates"
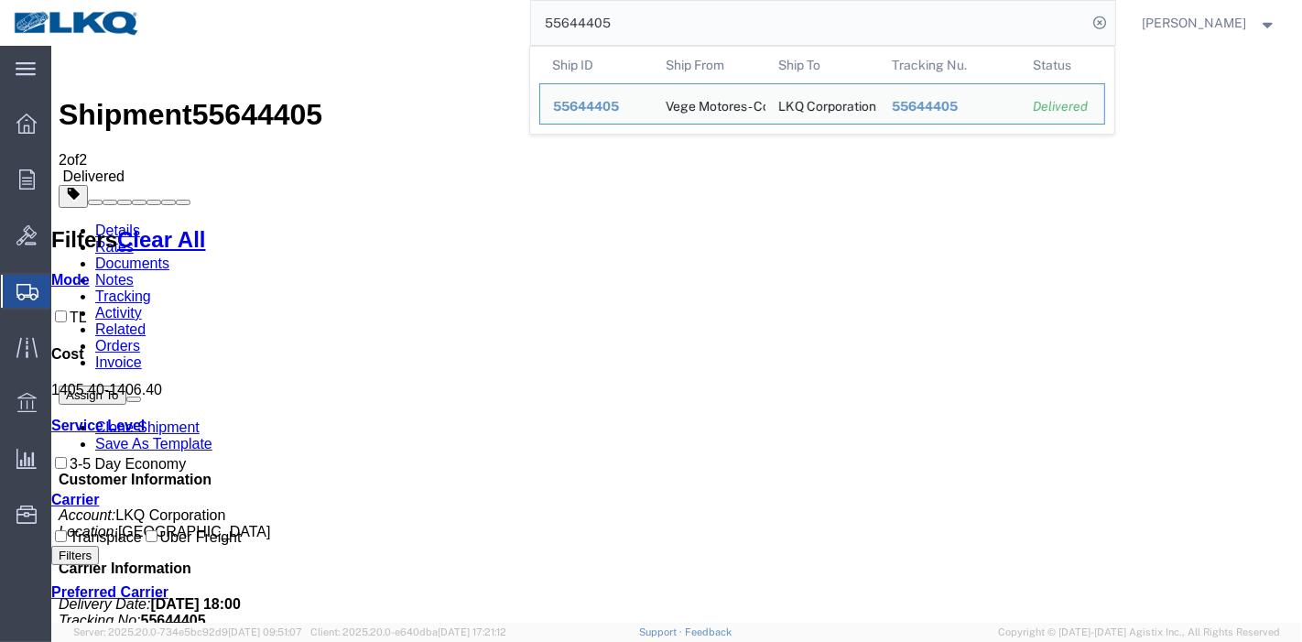
drag, startPoint x: 648, startPoint y: 21, endPoint x: 435, endPoint y: 17, distance: 213.4
click at [435, 17] on div "55644405 Ship ID Ship From Ship To Tracking Nu. Status Ship ID 55644405 Ship Fr…" at bounding box center [634, 23] width 961 height 46
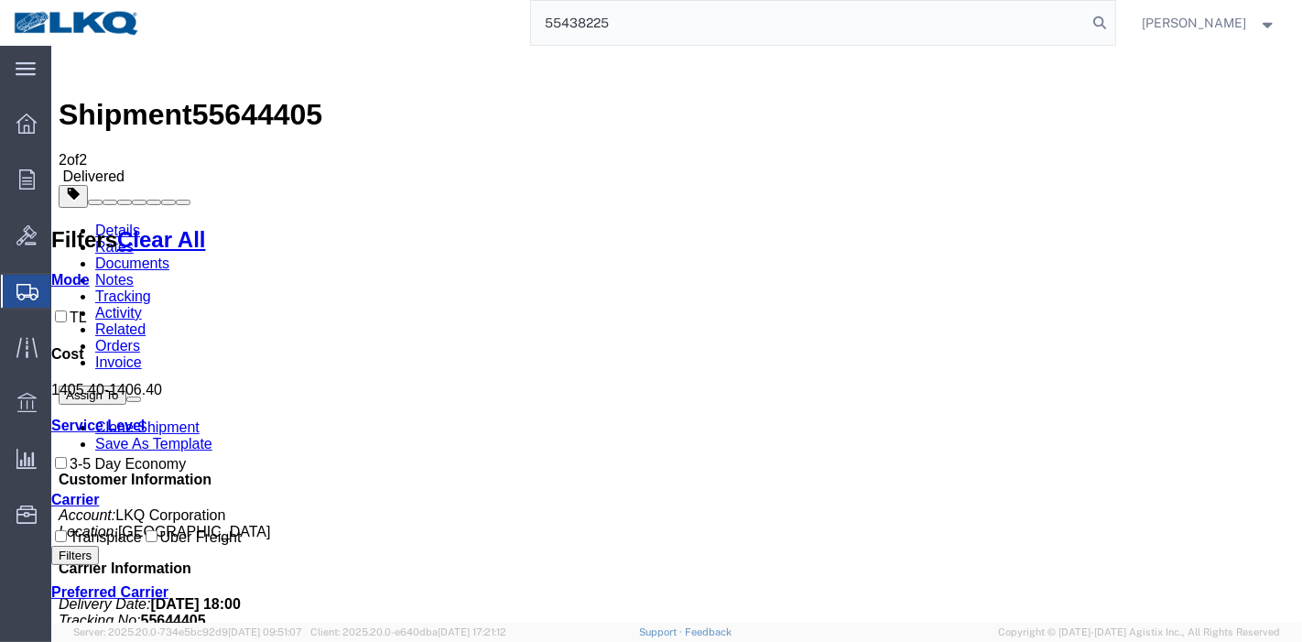
type input "55438225"
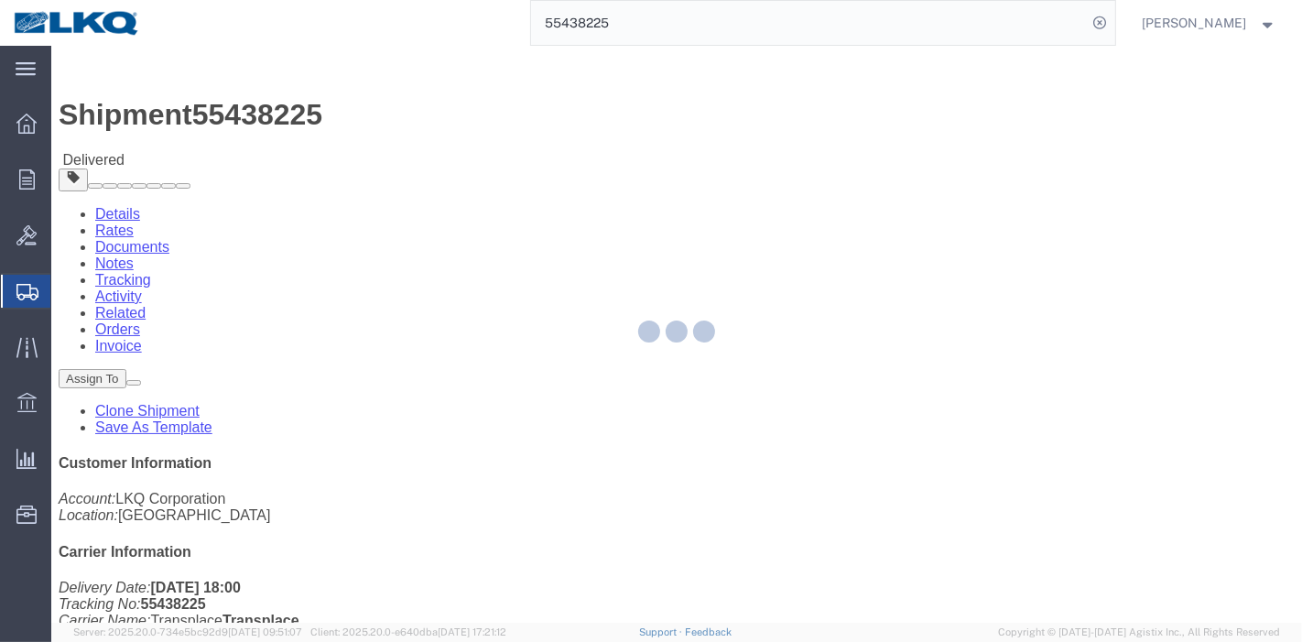
click div
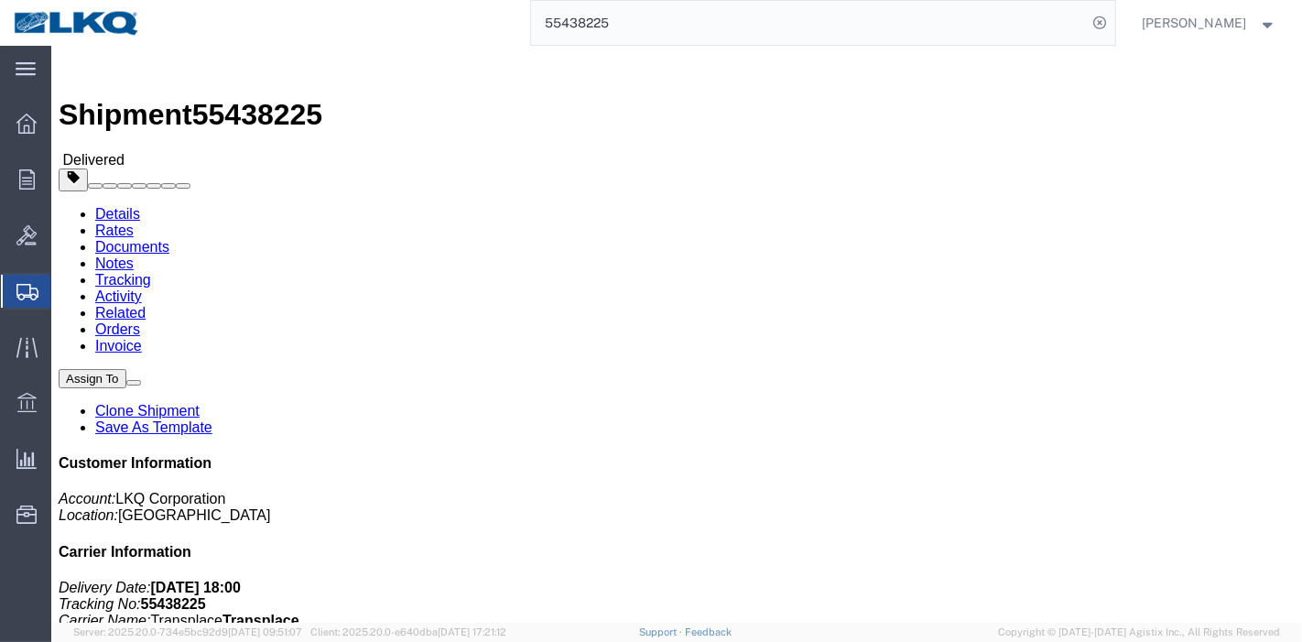
click link "Rates"
